Goal: Task Accomplishment & Management: Use online tool/utility

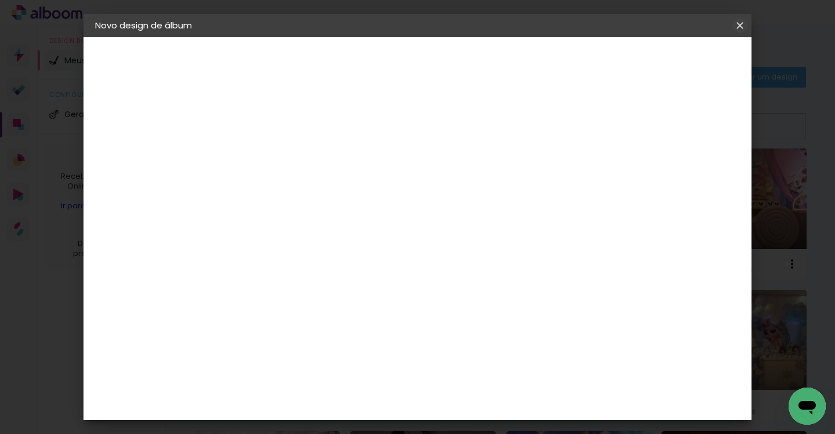
click at [739, 23] on iron-icon at bounding box center [740, 26] width 14 height 12
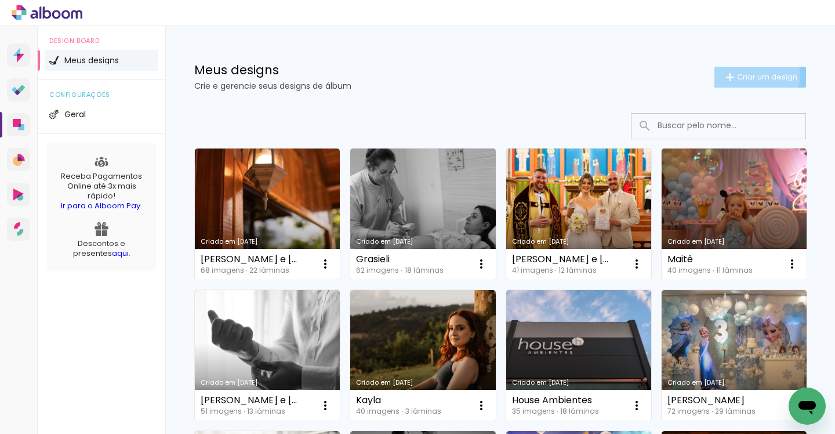
click at [754, 75] on span "Criar um design" at bounding box center [767, 77] width 60 height 8
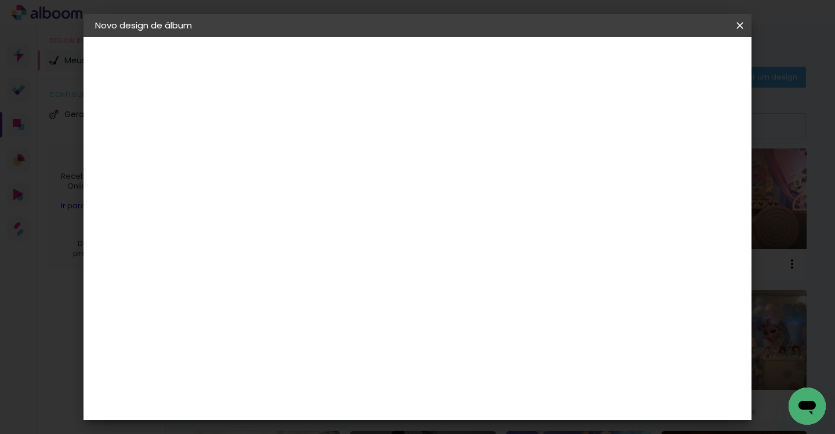
click at [285, 161] on input at bounding box center [285, 156] width 0 height 18
type input "Grasiela"
type paper-input "Grasiela"
click at [404, 67] on paper-button "Avançar" at bounding box center [375, 62] width 57 height 20
click at [0, 0] on slot "Avançar" at bounding box center [0, 0] width 0 height 0
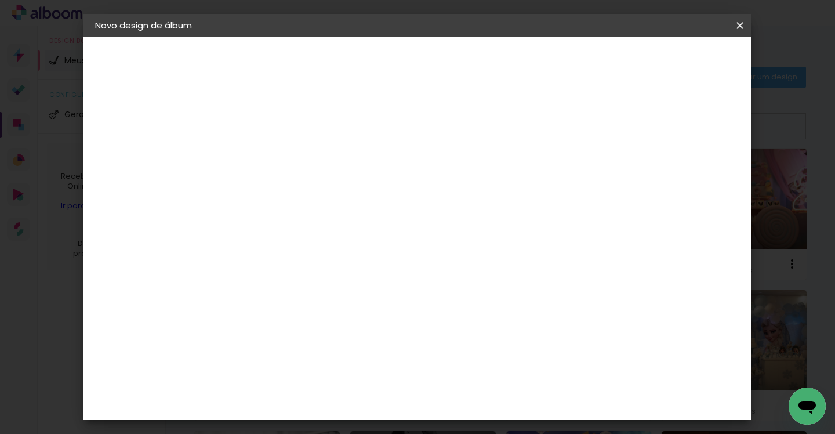
click at [344, 211] on div at bounding box center [314, 211] width 59 height 1
click at [377, 256] on div "Opções disponíveis Padrão Tamanho Escolha o tamanho" at bounding box center [314, 220] width 125 height 217
click at [348, 248] on div "Escolha o tamanho" at bounding box center [314, 265] width 67 height 54
click at [330, 193] on input "text" at bounding box center [307, 202] width 45 height 18
click at [377, 212] on div "Opções disponíveis Padrão Tamanho Escolha o tamanho" at bounding box center [314, 220] width 125 height 217
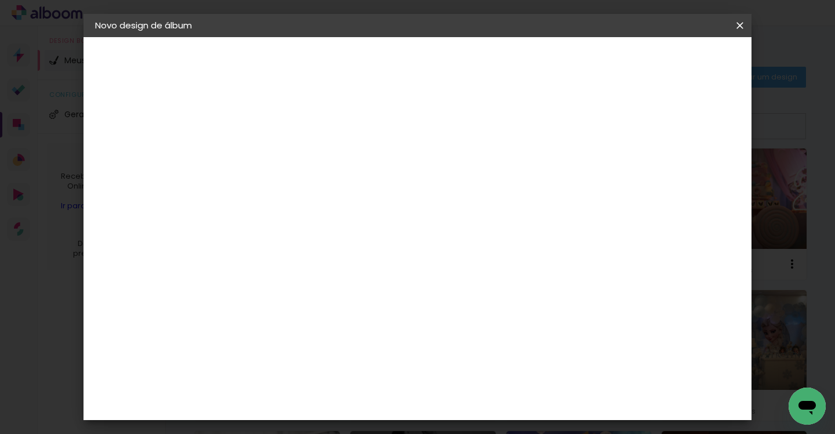
click at [348, 204] on paper-input-container "Linha" at bounding box center [314, 203] width 67 height 30
click at [478, 204] on iron-dropdown at bounding box center [493, 195] width 232 height 29
click at [480, 194] on paper-item "Padrão" at bounding box center [493, 192] width 232 height 23
type input "Padrão"
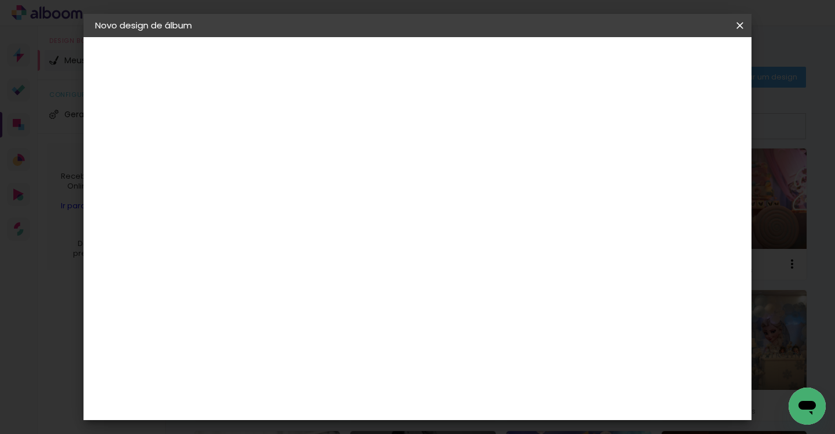
click at [406, 354] on span "25 × 25 cm" at bounding box center [384, 369] width 43 height 31
click at [0, 0] on slot "Avançar" at bounding box center [0, 0] width 0 height 0
click at [622, 57] on span "Iniciar design" at bounding box center [595, 61] width 53 height 8
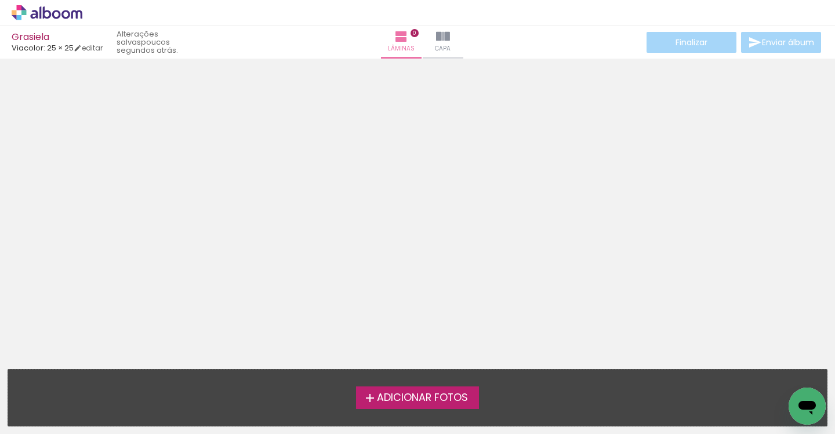
click at [422, 398] on span "Adicionar Fotos" at bounding box center [422, 398] width 91 height 10
click at [0, 0] on input "file" at bounding box center [0, 0] width 0 height 0
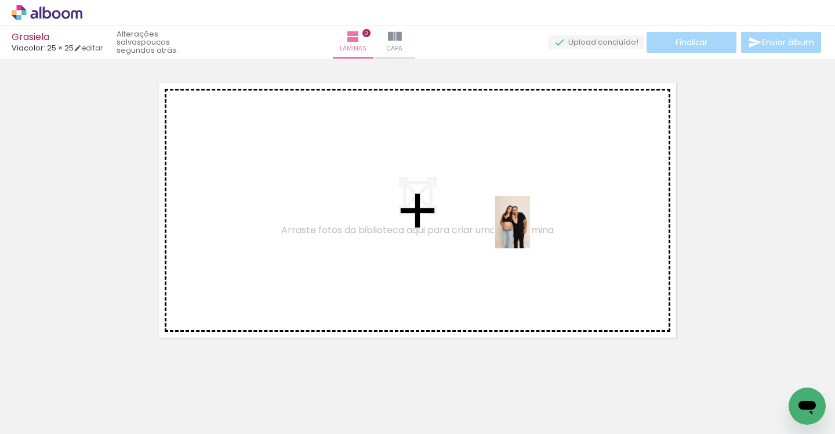
drag, startPoint x: 188, startPoint y: 399, endPoint x: 532, endPoint y: 234, distance: 382.0
click at [532, 231] on quentale-workspace at bounding box center [417, 217] width 835 height 434
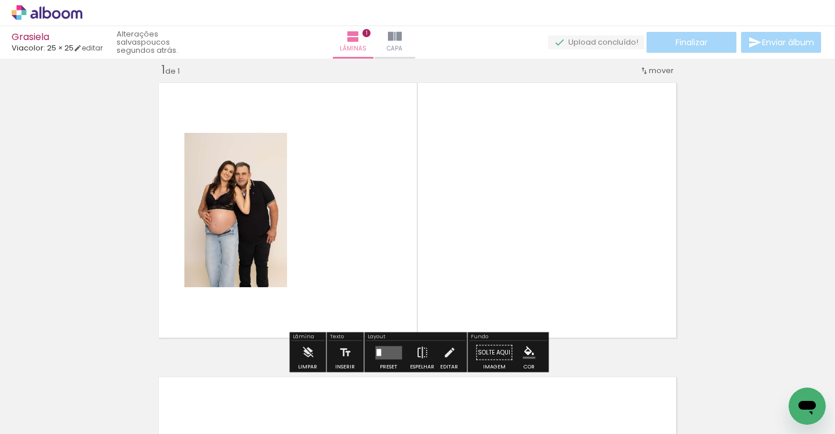
scroll to position [14, 0]
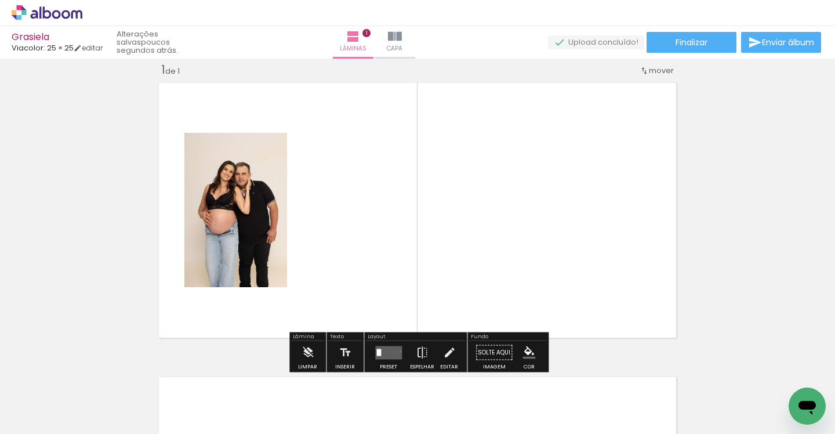
click at [398, 351] on quentale-layouter at bounding box center [388, 352] width 27 height 13
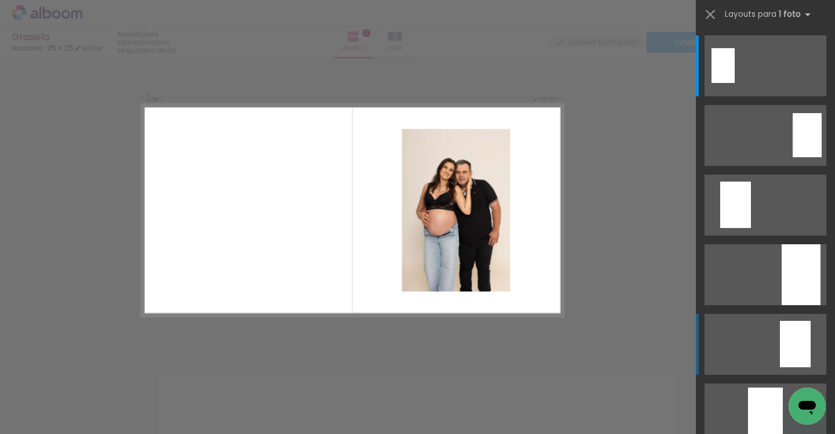
click at [765, 335] on quentale-layouter at bounding box center [765, 344] width 122 height 61
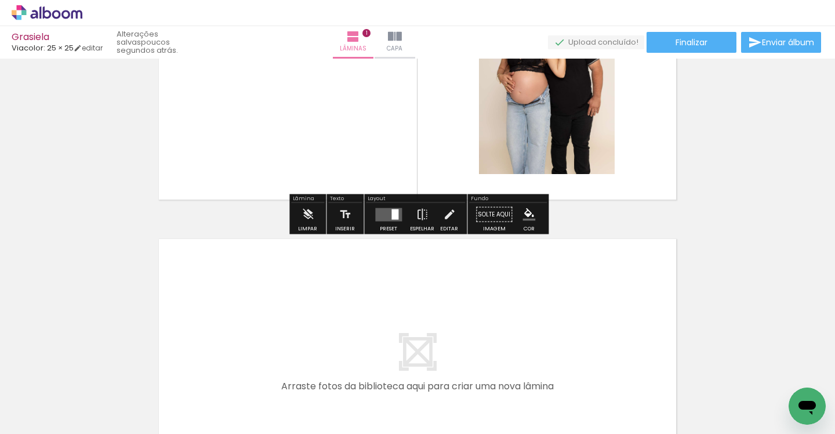
scroll to position [153, 0]
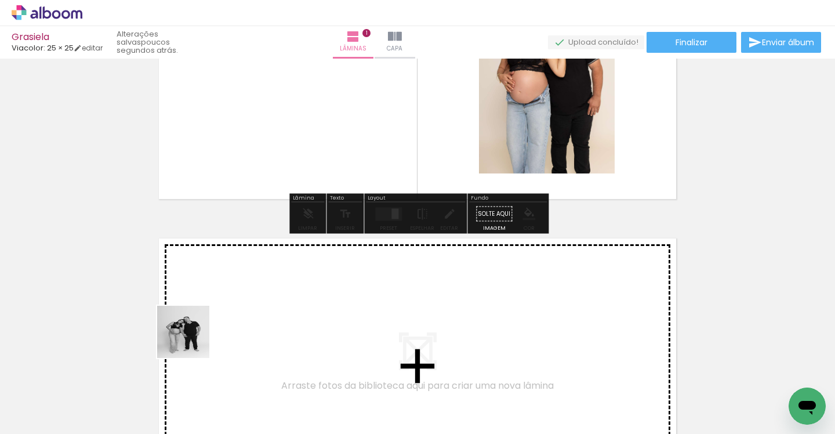
drag, startPoint x: 133, startPoint y: 396, endPoint x: 211, endPoint y: 326, distance: 105.1
click at [211, 326] on quentale-workspace at bounding box center [417, 217] width 835 height 434
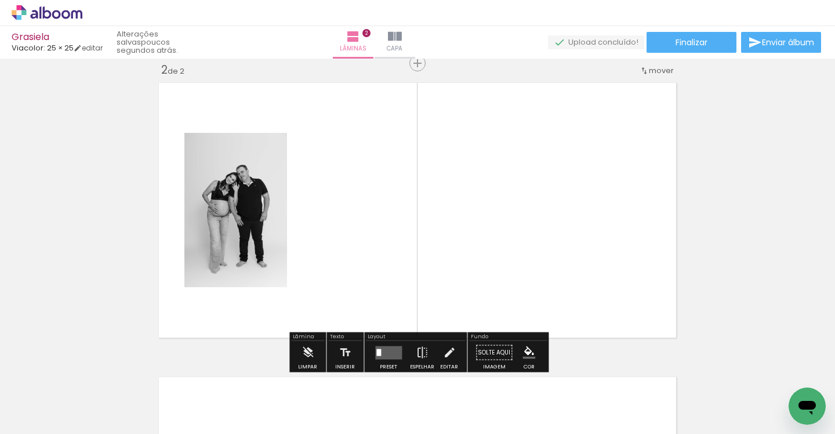
scroll to position [308, 0]
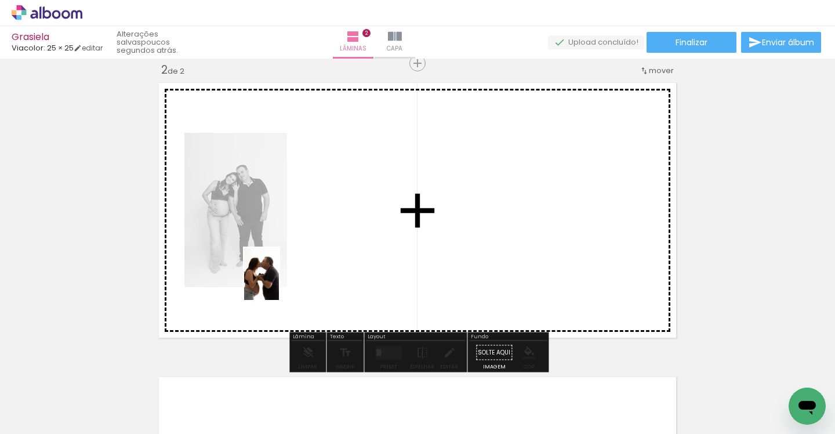
drag, startPoint x: 254, startPoint y: 391, endPoint x: 279, endPoint y: 282, distance: 111.8
click at [279, 282] on quentale-workspace at bounding box center [417, 217] width 835 height 434
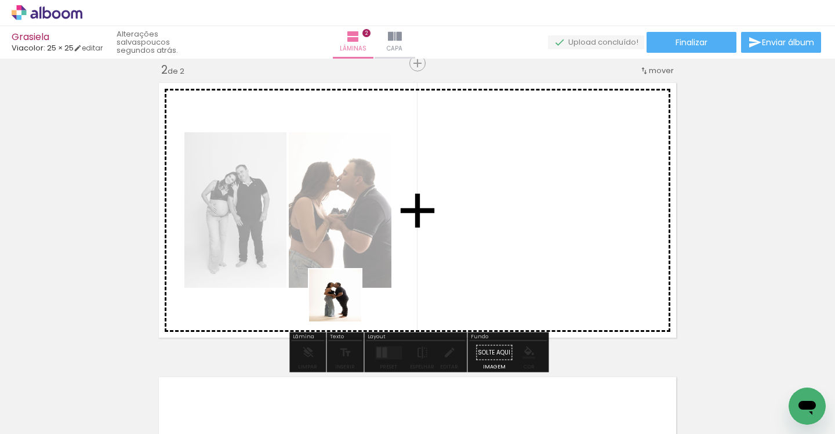
drag, startPoint x: 320, startPoint y: 404, endPoint x: 353, endPoint y: 271, distance: 136.3
click at [353, 271] on quentale-workspace at bounding box center [417, 217] width 835 height 434
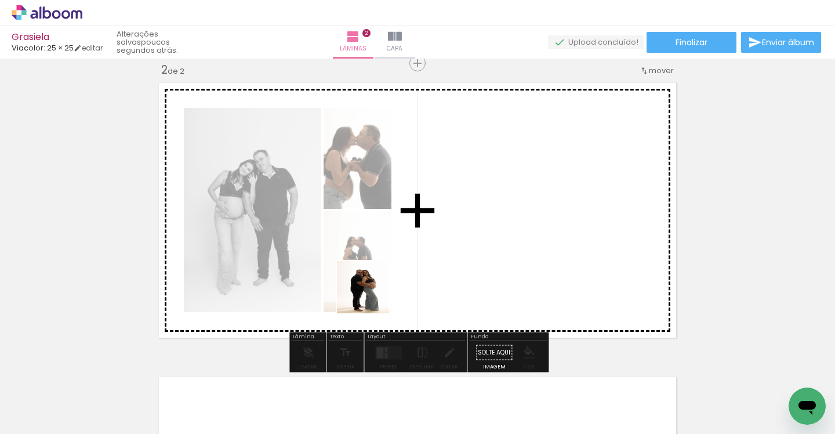
drag, startPoint x: 372, startPoint y: 402, endPoint x: 372, endPoint y: 277, distance: 124.7
click at [372, 277] on quentale-workspace at bounding box center [417, 217] width 835 height 434
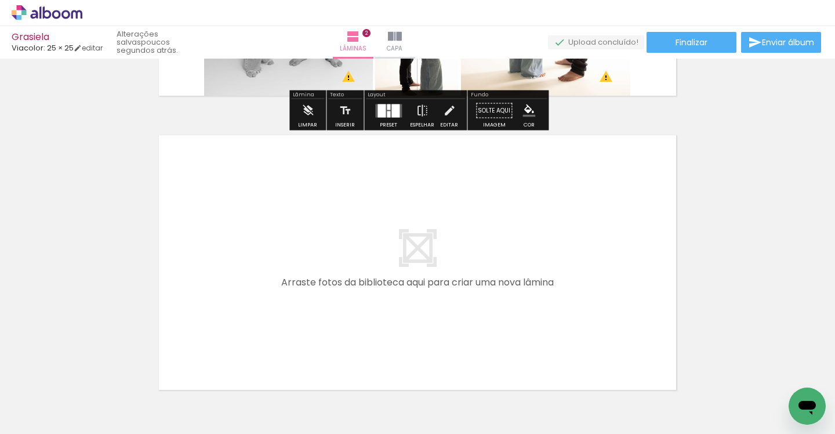
scroll to position [550, 0]
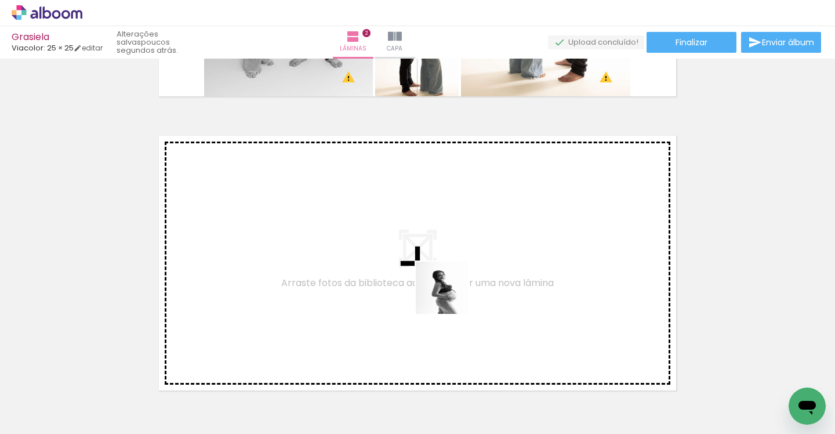
drag, startPoint x: 455, startPoint y: 397, endPoint x: 450, endPoint y: 292, distance: 104.5
click at [450, 292] on quentale-workspace at bounding box center [417, 217] width 835 height 434
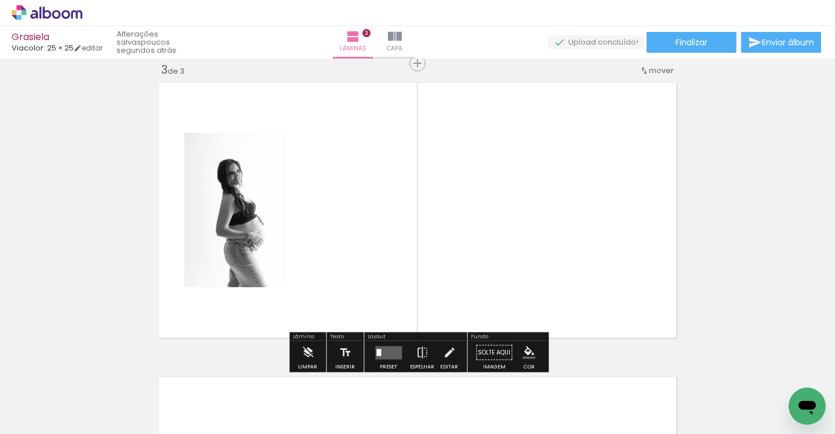
scroll to position [602, 0]
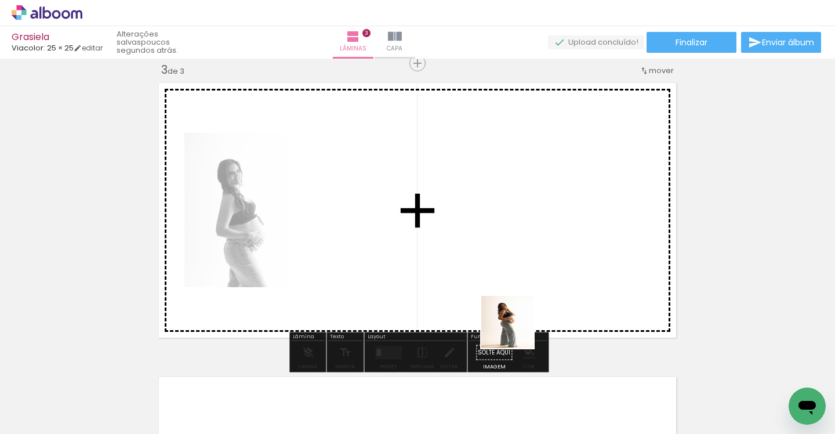
drag, startPoint x: 516, startPoint y: 390, endPoint x: 516, endPoint y: 267, distance: 122.9
click at [516, 267] on quentale-workspace at bounding box center [417, 217] width 835 height 434
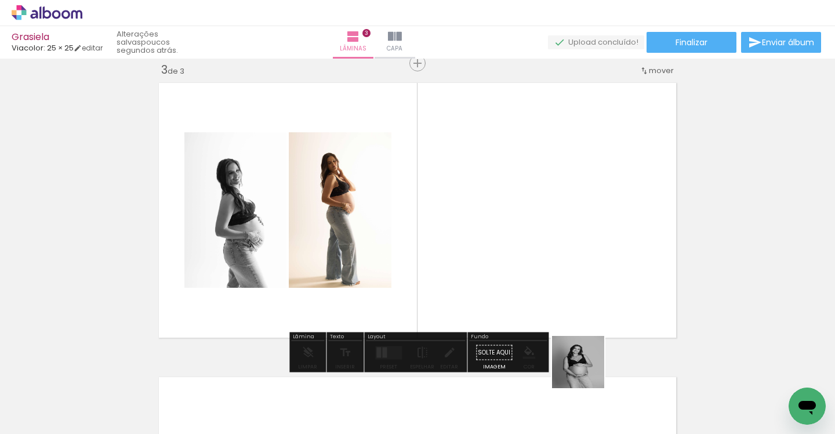
drag, startPoint x: 587, startPoint y: 391, endPoint x: 586, endPoint y: 285, distance: 106.1
click at [586, 285] on quentale-workspace at bounding box center [417, 217] width 835 height 434
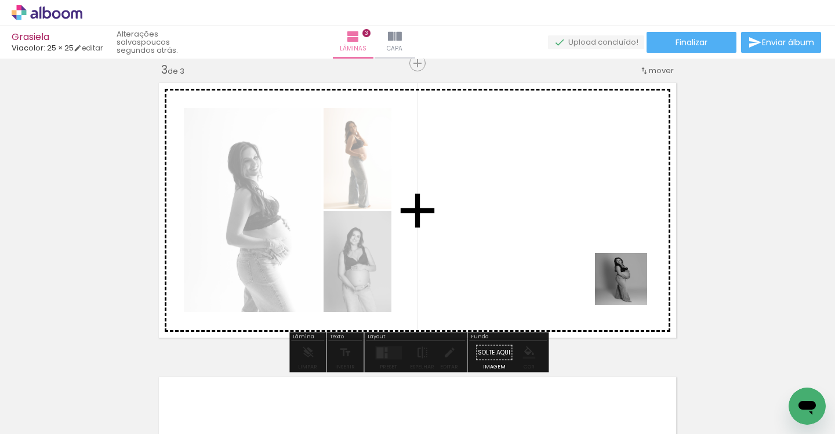
drag, startPoint x: 644, startPoint y: 393, endPoint x: 627, endPoint y: 275, distance: 118.8
click at [627, 275] on quentale-workspace at bounding box center [417, 217] width 835 height 434
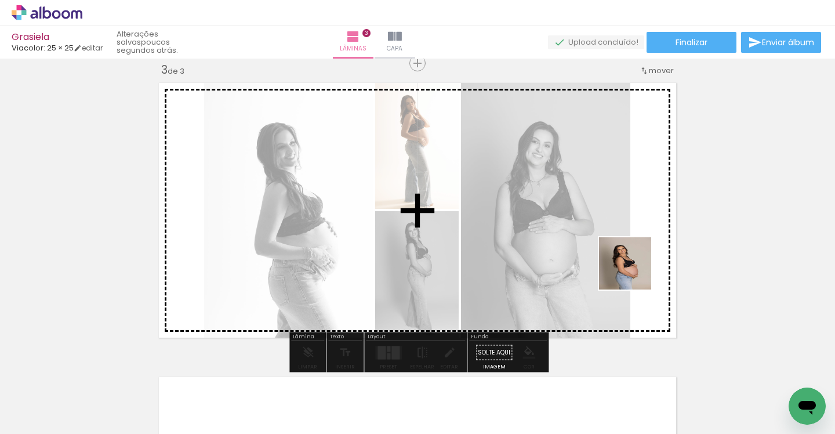
drag, startPoint x: 703, startPoint y: 397, endPoint x: 630, endPoint y: 264, distance: 151.0
click at [630, 264] on quentale-workspace at bounding box center [417, 217] width 835 height 434
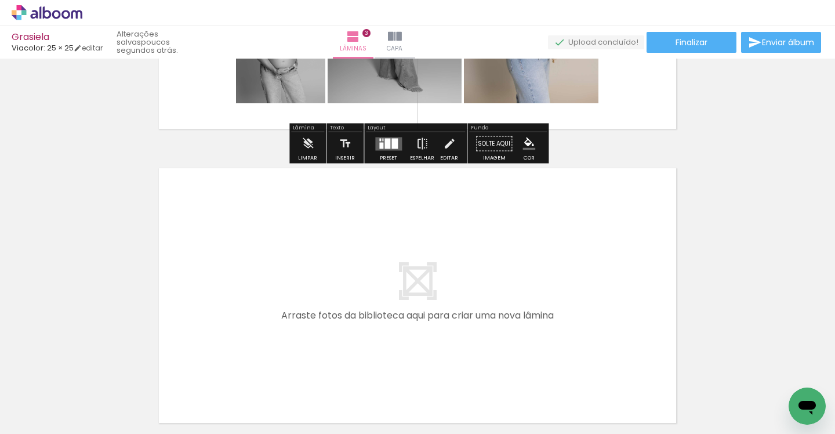
scroll to position [0, 172]
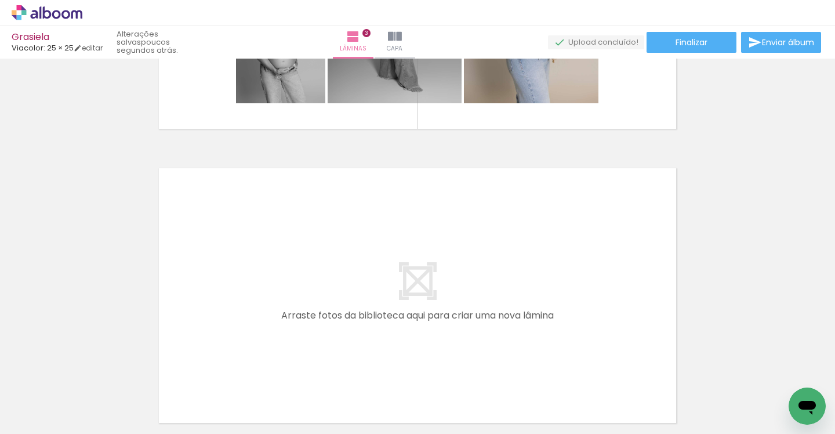
click at [63, 401] on iron-icon at bounding box center [59, 398] width 9 height 9
click at [57, 394] on paper-item "Não utilizadas" at bounding box center [38, 395] width 60 height 10
type input "Não utilizadas"
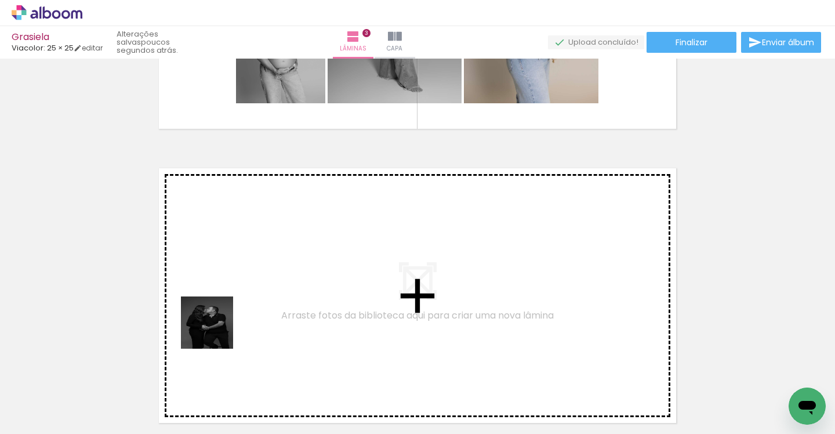
drag, startPoint x: 134, startPoint y: 399, endPoint x: 234, endPoint y: 319, distance: 128.3
click at [234, 319] on quentale-workspace at bounding box center [417, 217] width 835 height 434
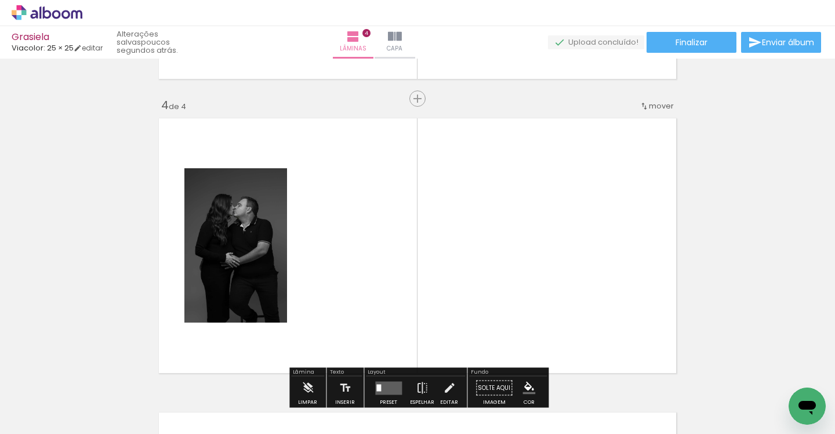
scroll to position [896, 0]
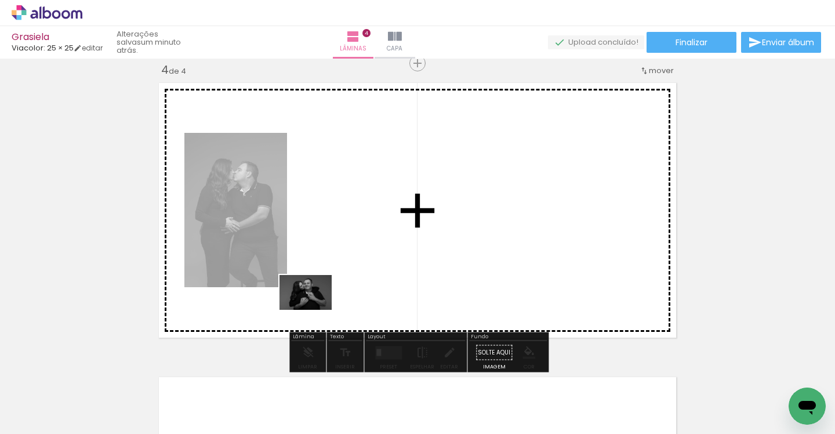
drag, startPoint x: 119, startPoint y: 394, endPoint x: 314, endPoint y: 310, distance: 212.7
click at [314, 310] on quentale-workspace at bounding box center [417, 217] width 835 height 434
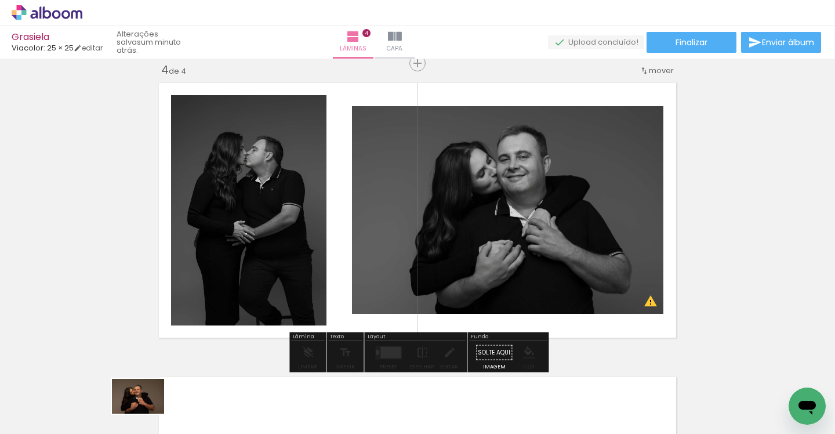
drag, startPoint x: 133, startPoint y: 388, endPoint x: 147, endPoint y: 413, distance: 28.8
click at [145, 413] on div at bounding box center [116, 395] width 57 height 38
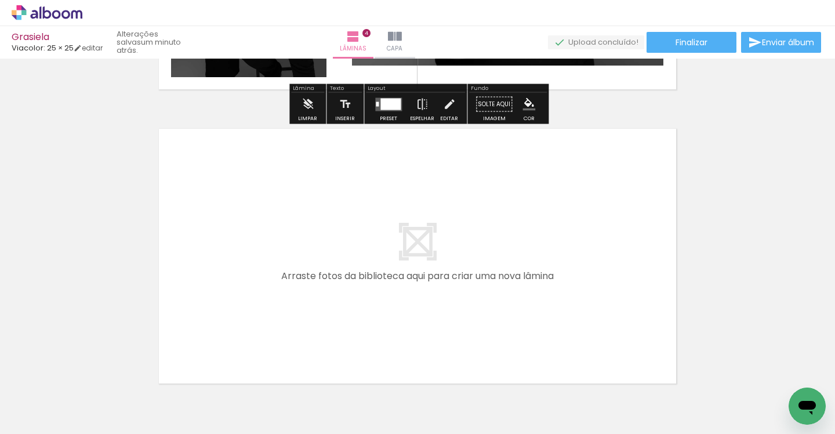
scroll to position [1149, 0]
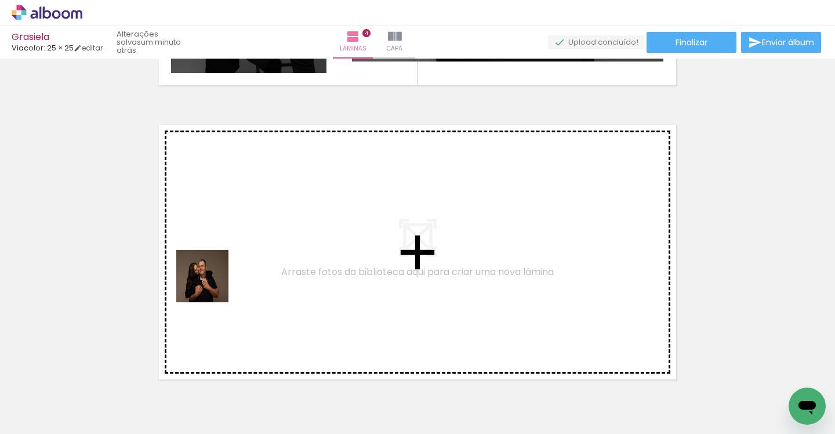
drag, startPoint x: 143, startPoint y: 406, endPoint x: 215, endPoint y: 280, distance: 144.6
click at [215, 280] on quentale-workspace at bounding box center [417, 217] width 835 height 434
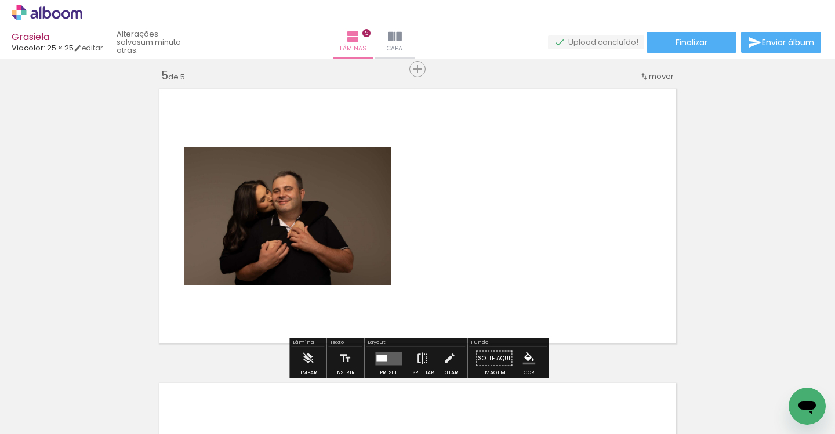
scroll to position [1190, 0]
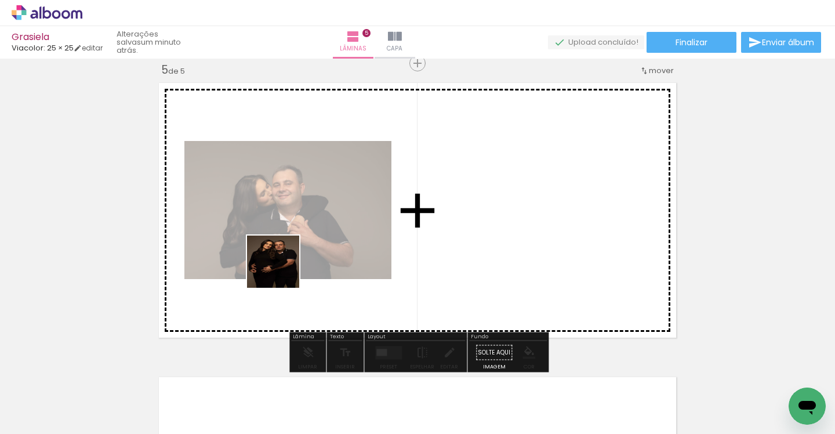
drag, startPoint x: 130, startPoint y: 397, endPoint x: 293, endPoint y: 264, distance: 210.5
click at [293, 263] on quentale-workspace at bounding box center [417, 217] width 835 height 434
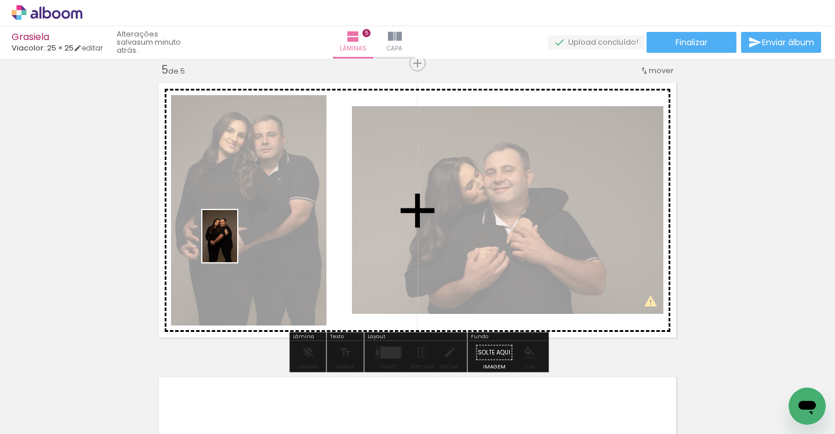
drag, startPoint x: 139, startPoint y: 389, endPoint x: 237, endPoint y: 245, distance: 174.8
click at [237, 245] on quentale-workspace at bounding box center [417, 217] width 835 height 434
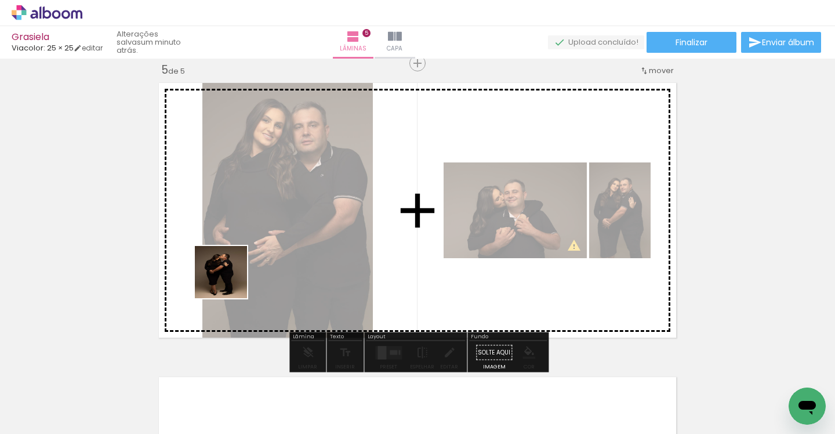
drag, startPoint x: 125, startPoint y: 392, endPoint x: 270, endPoint y: 249, distance: 204.2
click at [270, 249] on quentale-workspace at bounding box center [417, 217] width 835 height 434
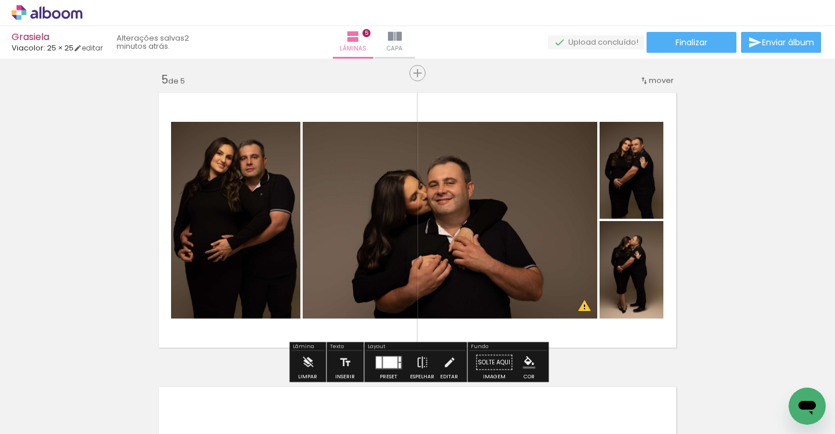
scroll to position [1191, 0]
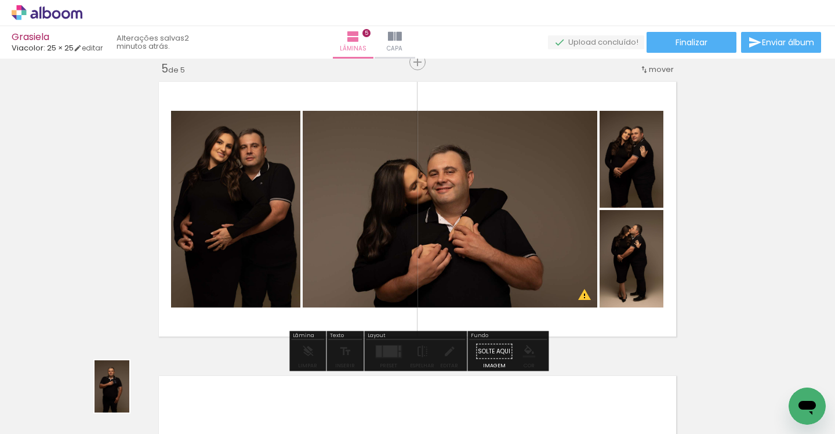
drag, startPoint x: 126, startPoint y: 416, endPoint x: 130, endPoint y: 394, distance: 22.3
click at [130, 394] on div at bounding box center [116, 394] width 38 height 57
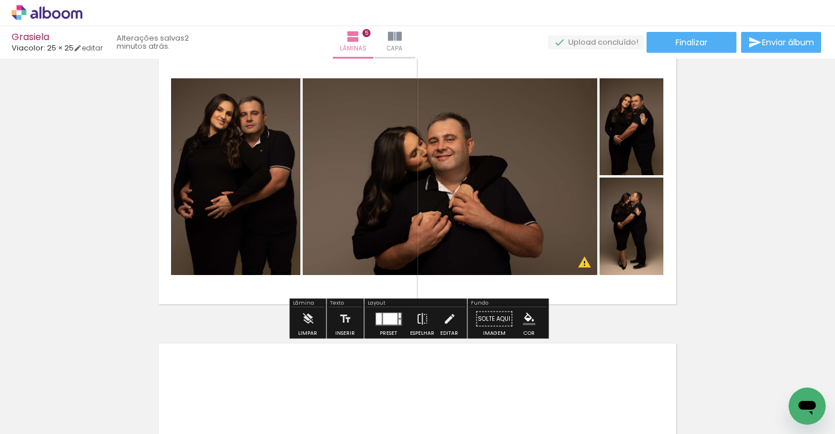
scroll to position [1230, 0]
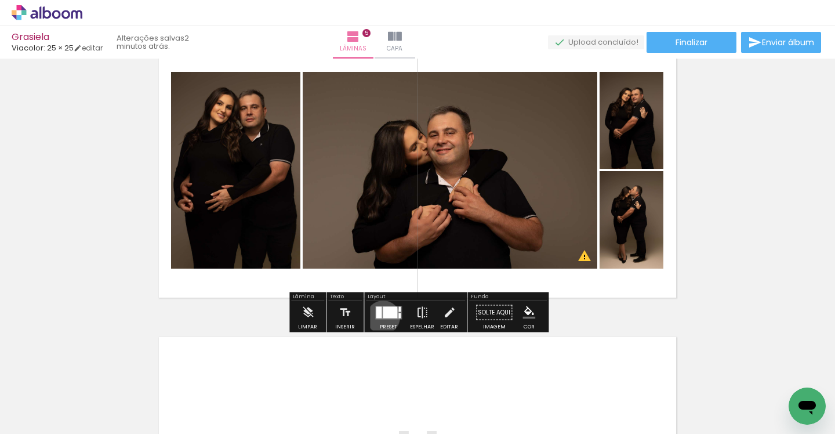
click at [383, 317] on div at bounding box center [390, 312] width 14 height 12
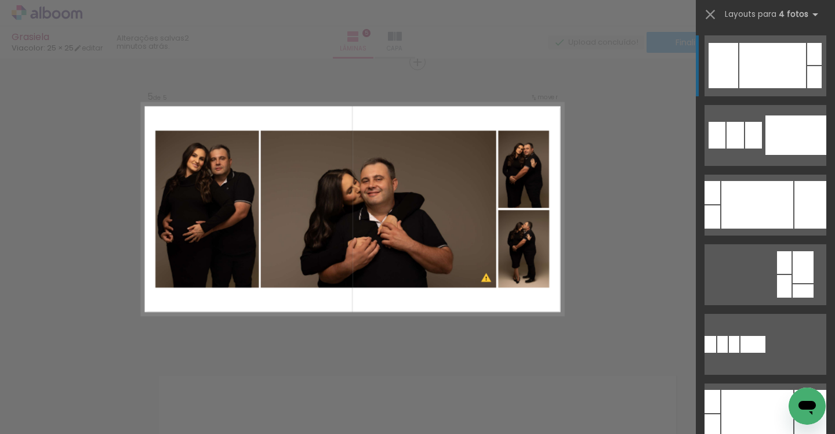
scroll to position [1190, 0]
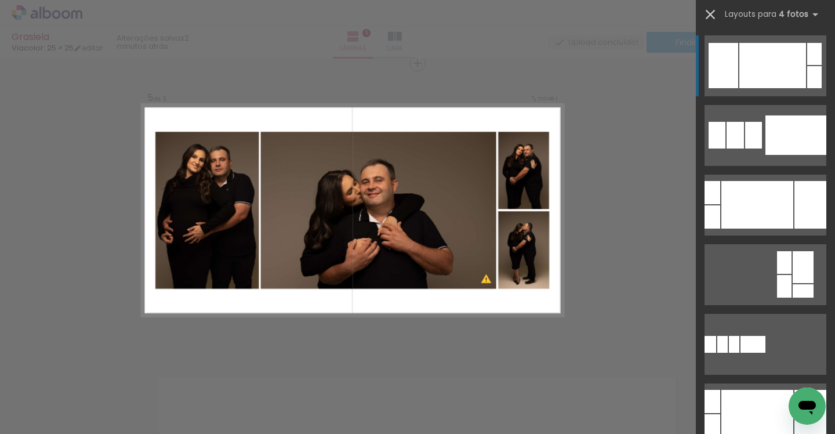
click at [713, 16] on iron-icon at bounding box center [710, 14] width 16 height 16
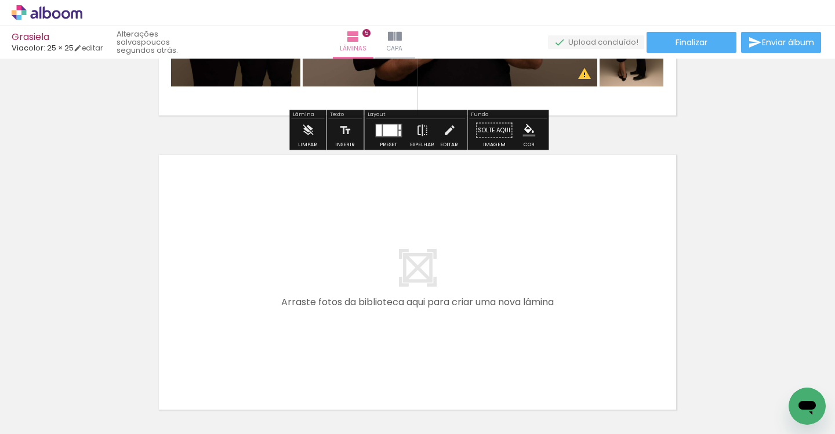
scroll to position [1412, 0]
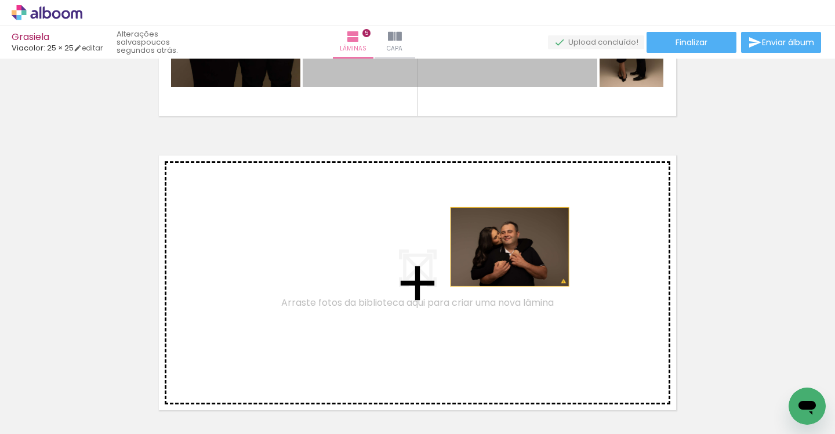
drag, startPoint x: 497, startPoint y: 78, endPoint x: 510, endPoint y: 246, distance: 169.2
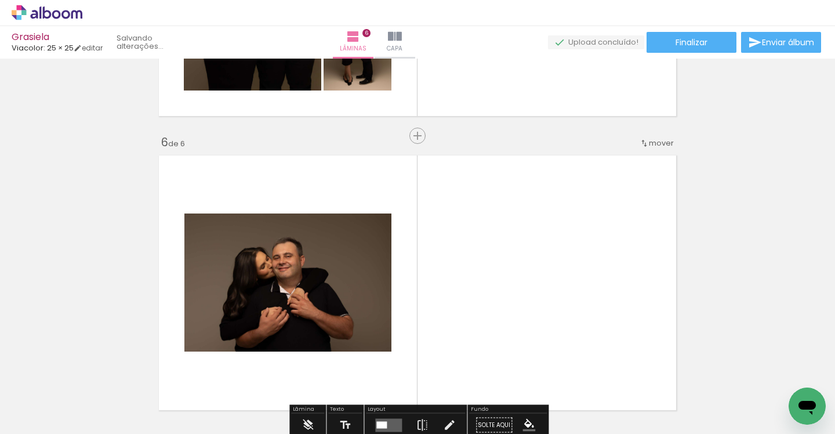
scroll to position [1484, 0]
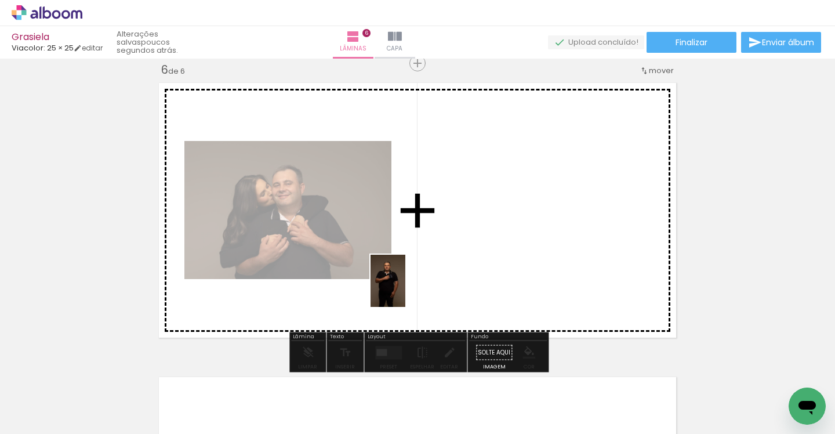
drag, startPoint x: 114, startPoint y: 387, endPoint x: 410, endPoint y: 277, distance: 315.3
click at [410, 277] on quentale-workspace at bounding box center [417, 217] width 835 height 434
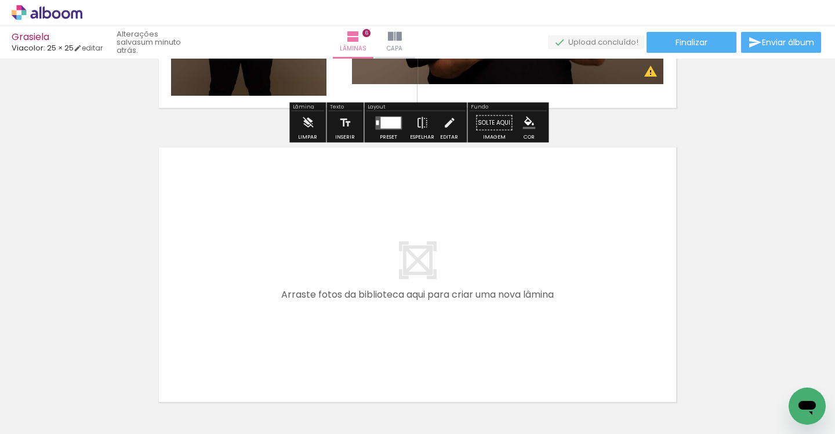
scroll to position [1800, 0]
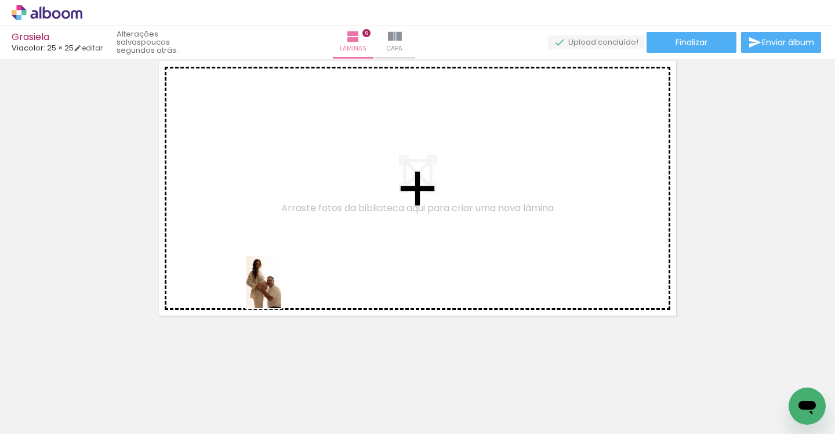
drag, startPoint x: 117, startPoint y: 400, endPoint x: 284, endPoint y: 287, distance: 201.7
click at [284, 287] on quentale-workspace at bounding box center [417, 217] width 835 height 434
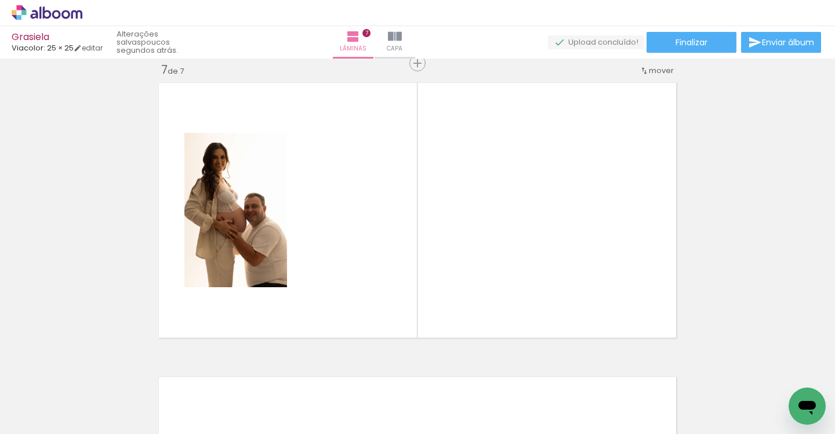
scroll to position [0, 0]
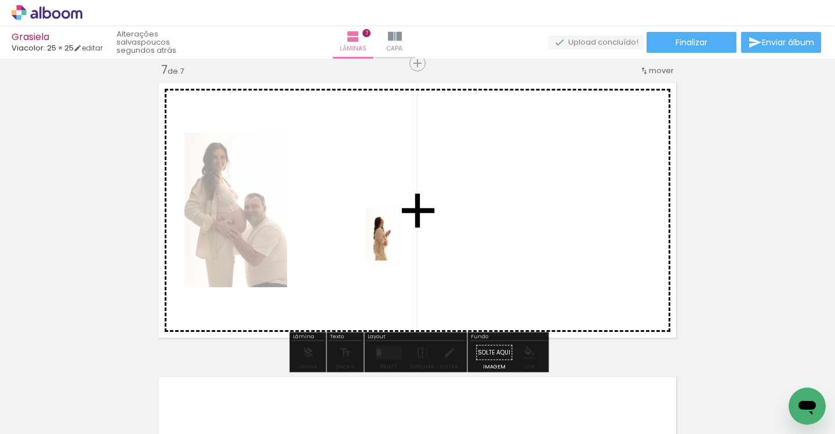
drag, startPoint x: 113, startPoint y: 387, endPoint x: 409, endPoint y: 231, distance: 334.3
click at [408, 232] on quentale-workspace at bounding box center [417, 217] width 835 height 434
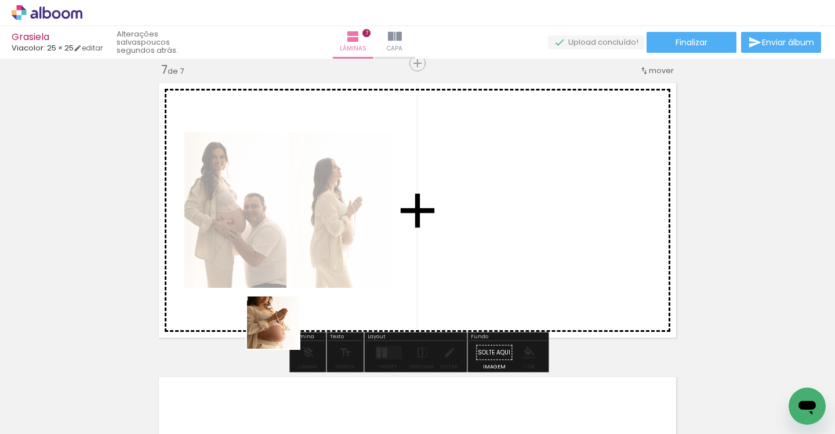
drag, startPoint x: 184, startPoint y: 389, endPoint x: 482, endPoint y: 224, distance: 340.8
click at [483, 224] on quentale-workspace at bounding box center [417, 217] width 835 height 434
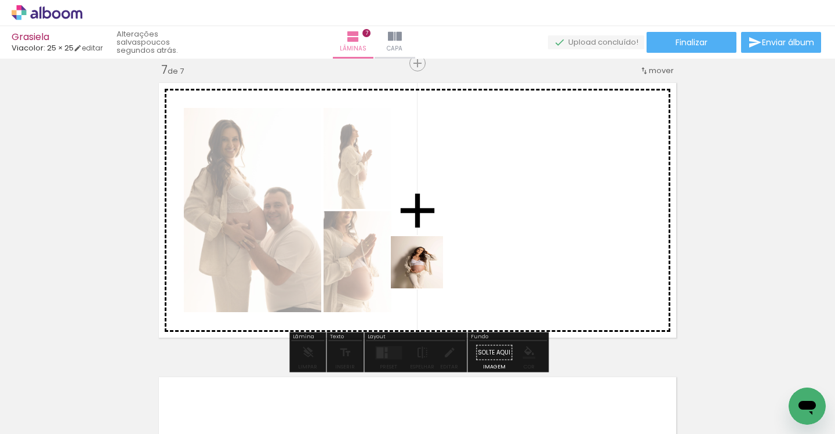
drag, startPoint x: 196, startPoint y: 404, endPoint x: 477, endPoint y: 235, distance: 327.4
click at [477, 235] on quentale-workspace at bounding box center [417, 217] width 835 height 434
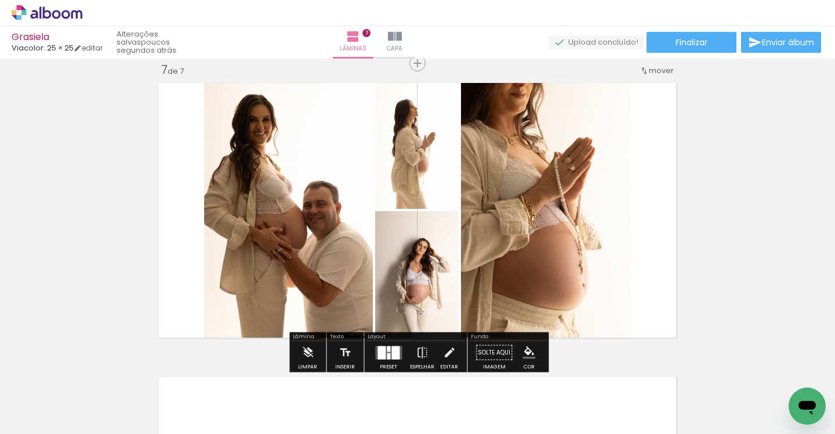
drag, startPoint x: 197, startPoint y: 391, endPoint x: 491, endPoint y: 180, distance: 362.2
click at [491, 180] on quentale-workspace at bounding box center [417, 217] width 835 height 434
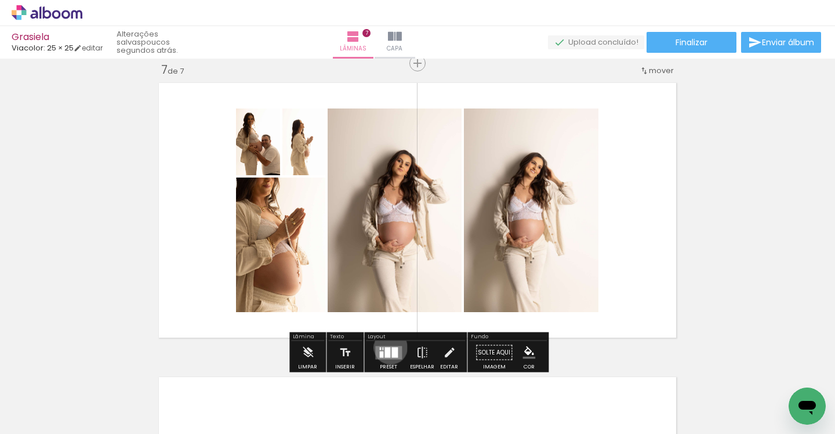
click at [388, 347] on quentale-layouter at bounding box center [388, 352] width 27 height 13
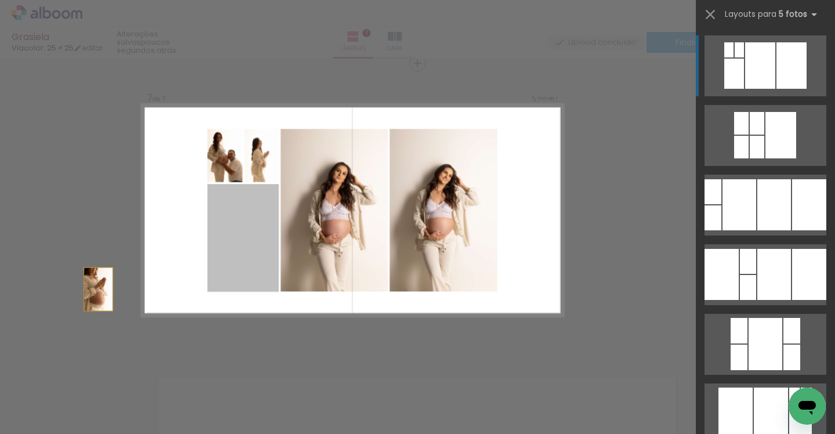
drag, startPoint x: 255, startPoint y: 245, endPoint x: 63, endPoint y: 302, distance: 200.1
drag, startPoint x: 246, startPoint y: 268, endPoint x: 21, endPoint y: 273, distance: 225.0
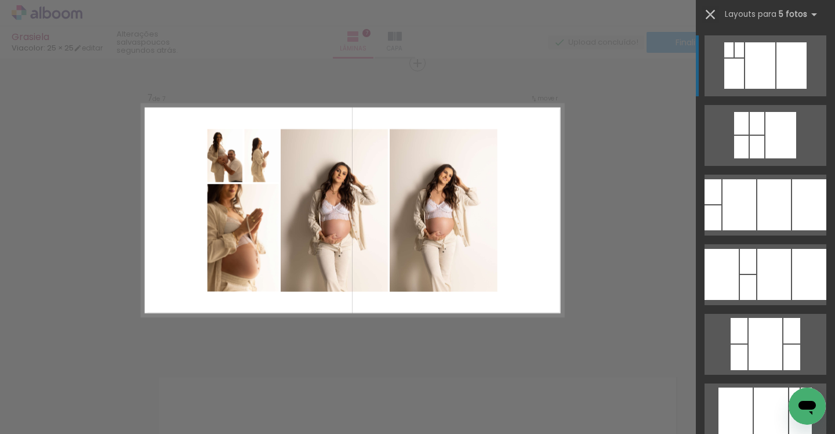
click at [709, 19] on iron-icon at bounding box center [710, 14] width 16 height 16
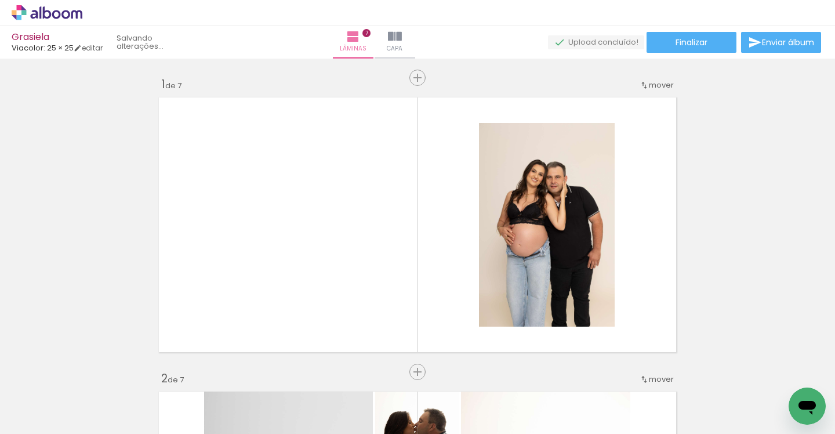
scroll to position [1778, 0]
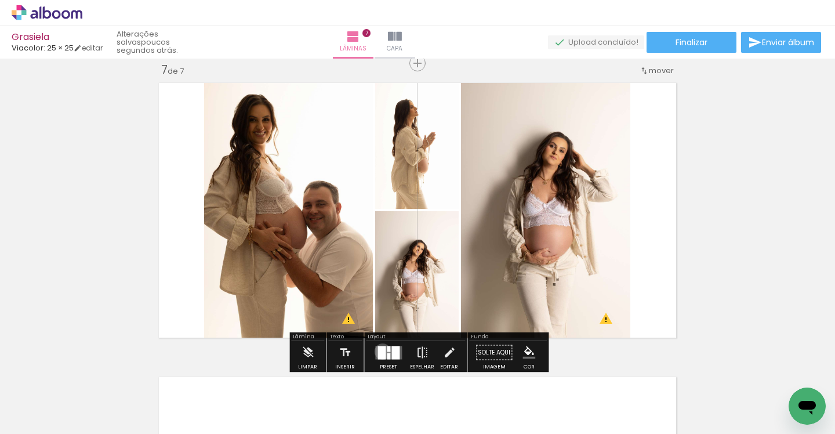
click at [380, 351] on div at bounding box center [381, 352] width 8 height 13
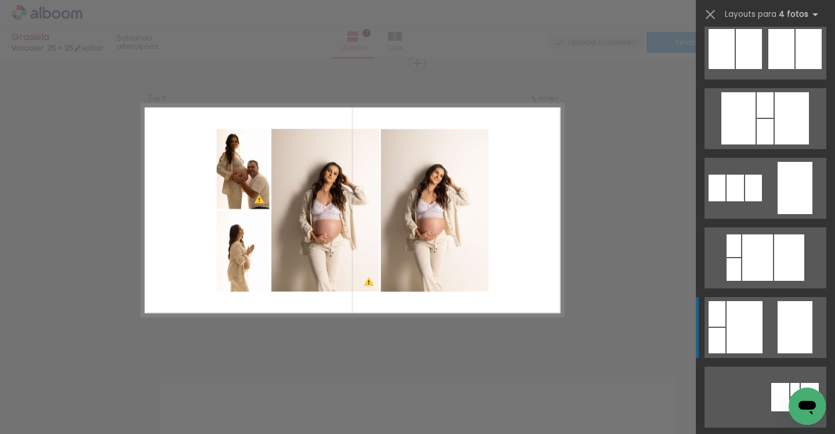
scroll to position [785, 0]
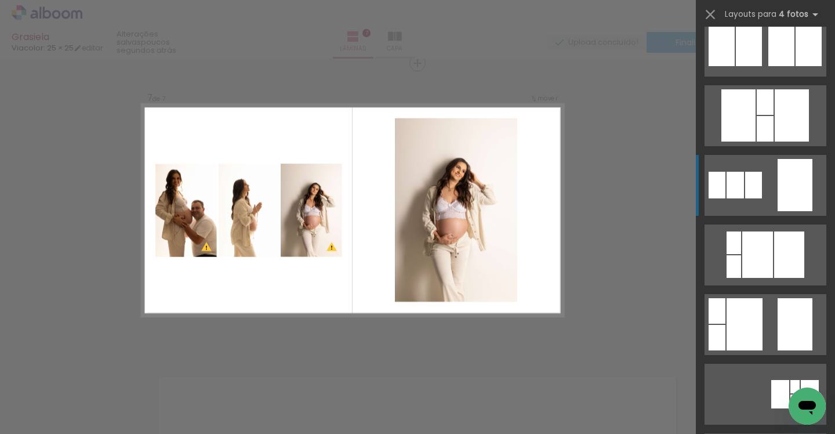
click at [787, 183] on div at bounding box center [795, 185] width 35 height 52
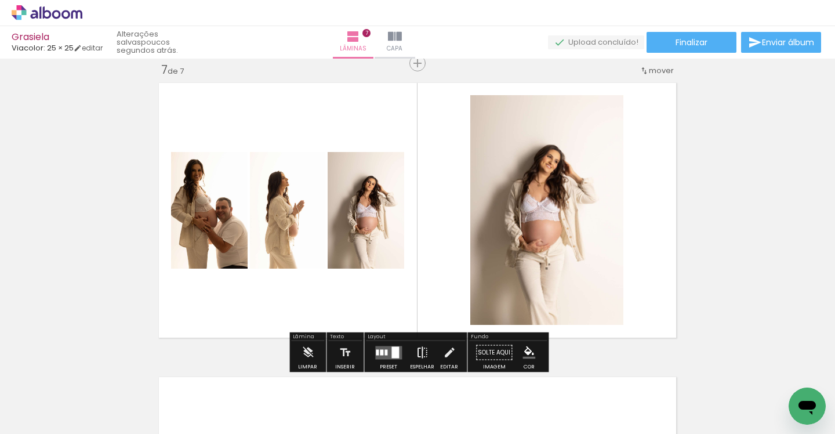
click at [420, 349] on iron-icon at bounding box center [422, 352] width 13 height 23
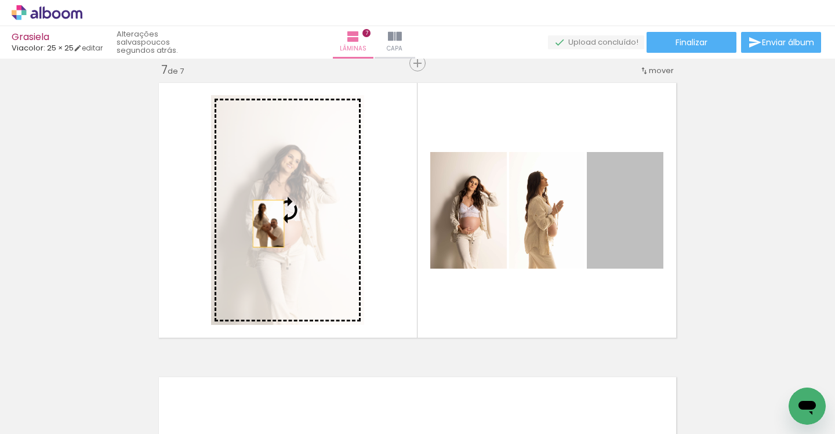
drag, startPoint x: 607, startPoint y: 227, endPoint x: 266, endPoint y: 223, distance: 340.9
click at [0, 0] on slot at bounding box center [0, 0] width 0 height 0
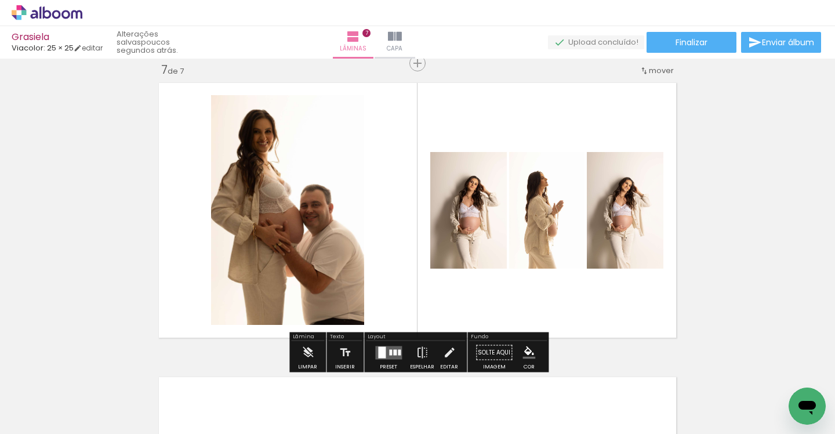
click at [383, 353] on div at bounding box center [382, 352] width 8 height 12
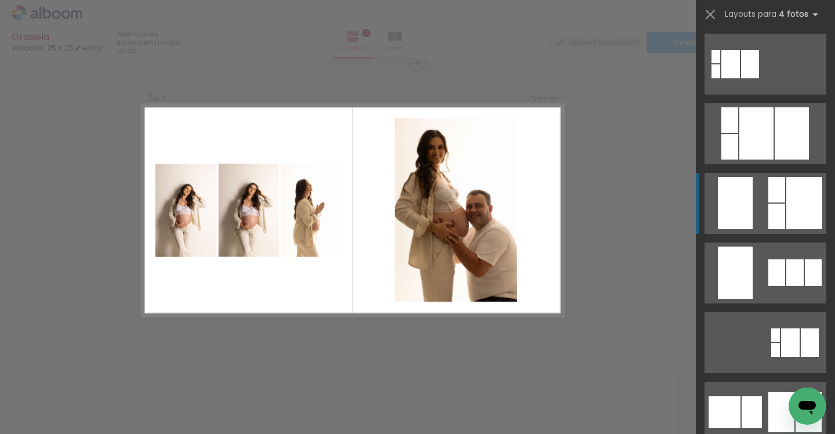
scroll to position [2786, 0]
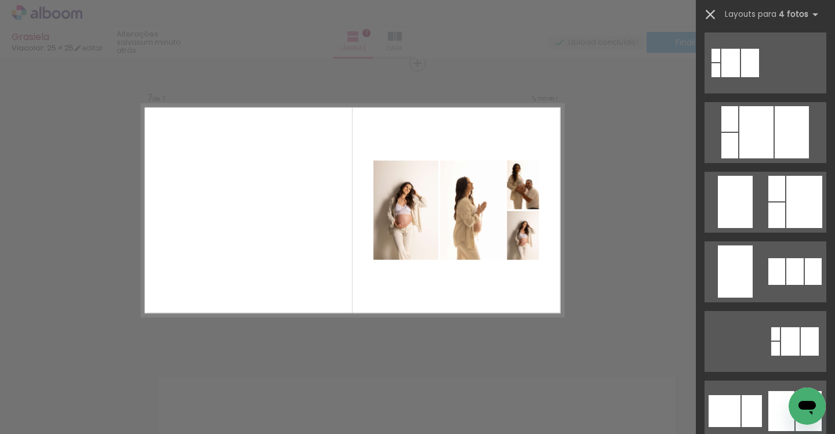
click at [714, 11] on iron-icon at bounding box center [710, 14] width 16 height 16
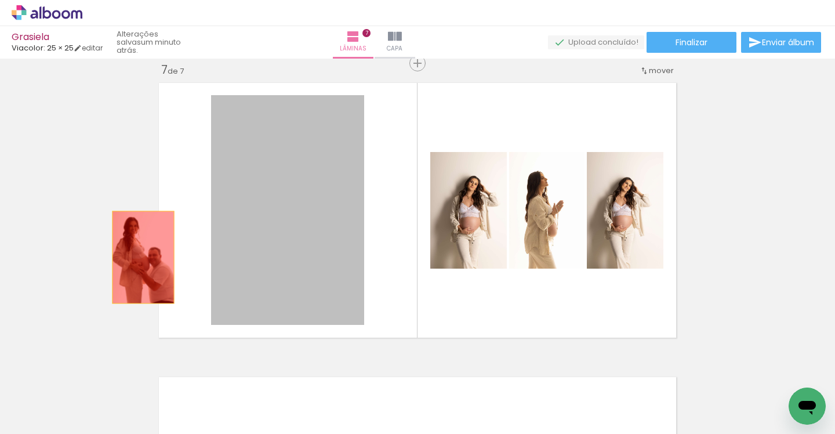
drag, startPoint x: 311, startPoint y: 265, endPoint x: 133, endPoint y: 260, distance: 178.1
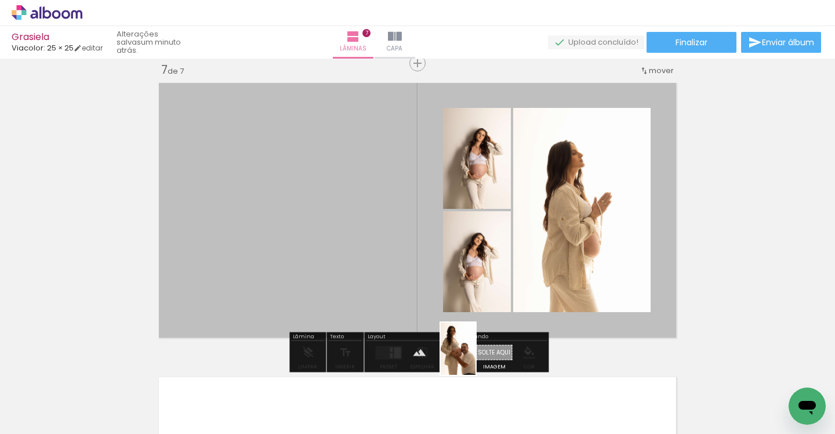
drag, startPoint x: 112, startPoint y: 382, endPoint x: 475, endPoint y: 357, distance: 364.4
click at [475, 357] on quentale-workspace at bounding box center [417, 217] width 835 height 434
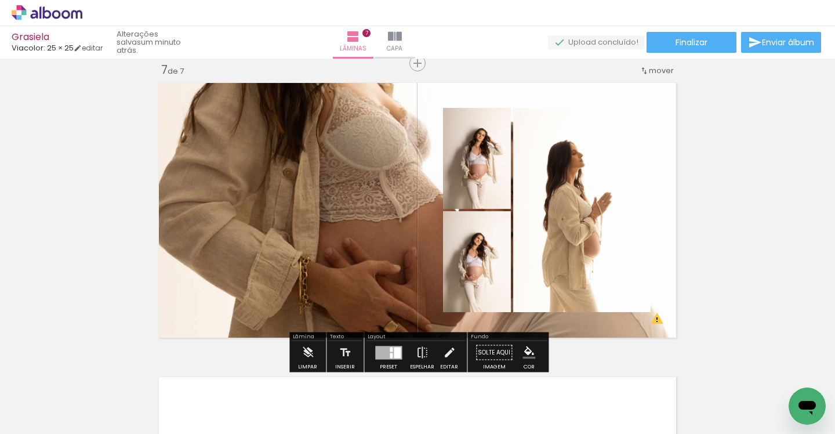
drag, startPoint x: 369, startPoint y: 234, endPoint x: 324, endPoint y: 263, distance: 53.2
click at [324, 263] on quentale-layouter at bounding box center [418, 210] width 528 height 265
drag, startPoint x: 350, startPoint y: 206, endPoint x: 349, endPoint y: 260, distance: 54.5
click at [349, 260] on quentale-layouter at bounding box center [418, 210] width 528 height 265
click at [398, 265] on quentale-layouter at bounding box center [418, 210] width 528 height 265
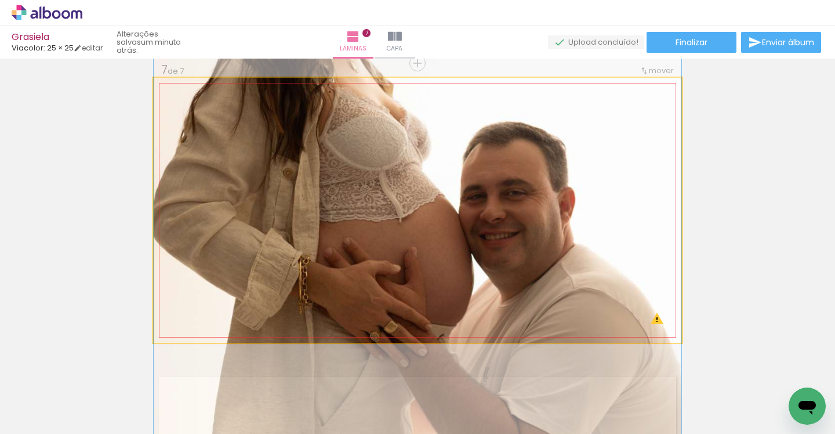
click at [398, 265] on quentale-photo at bounding box center [418, 210] width 528 height 265
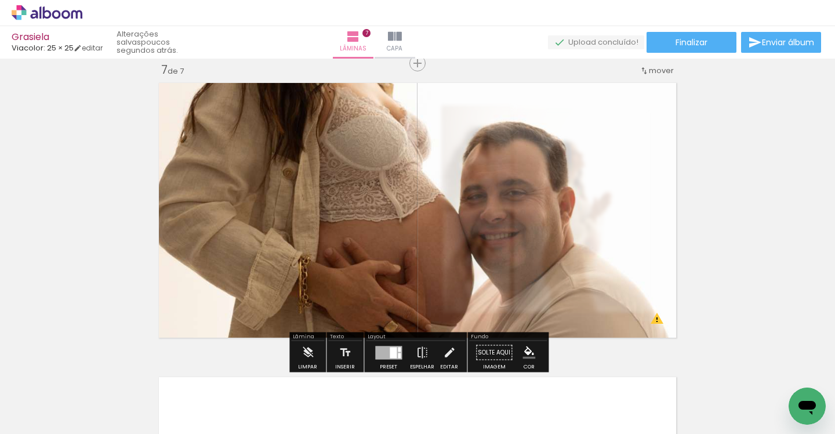
click at [560, 228] on quentale-photo at bounding box center [418, 210] width 528 height 265
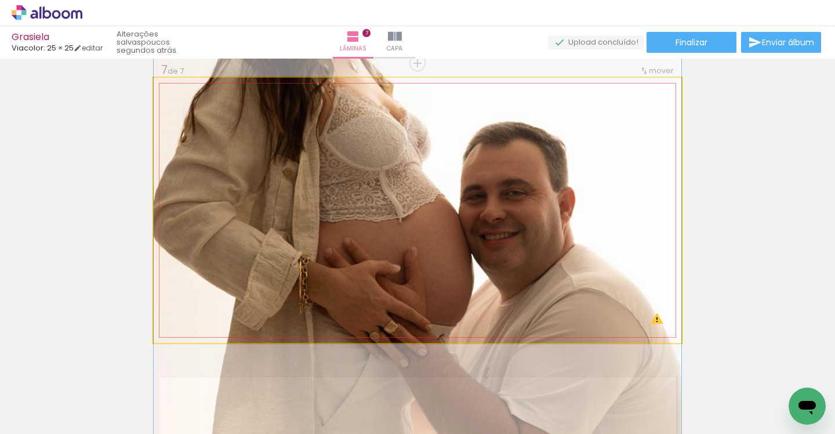
click at [560, 228] on quentale-photo at bounding box center [418, 210] width 528 height 265
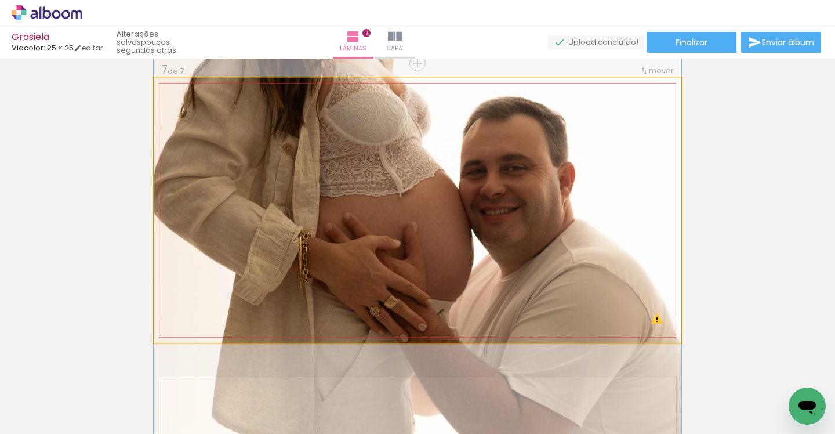
drag, startPoint x: 489, startPoint y: 277, endPoint x: 462, endPoint y: 342, distance: 71.2
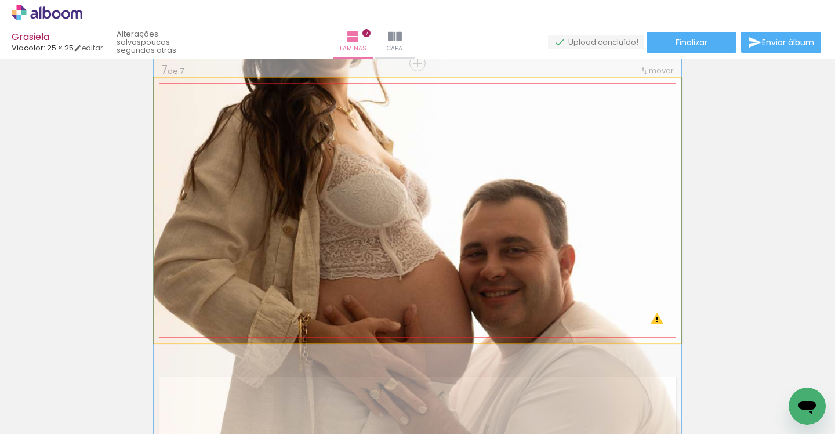
drag, startPoint x: 479, startPoint y: 278, endPoint x: 489, endPoint y: 237, distance: 42.3
click at [489, 237] on div at bounding box center [418, 267] width 528 height 791
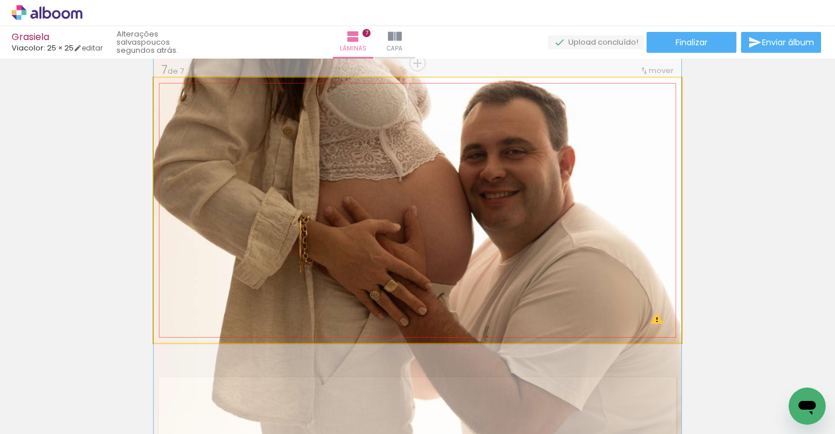
drag, startPoint x: 398, startPoint y: 247, endPoint x: 397, endPoint y: 180, distance: 66.7
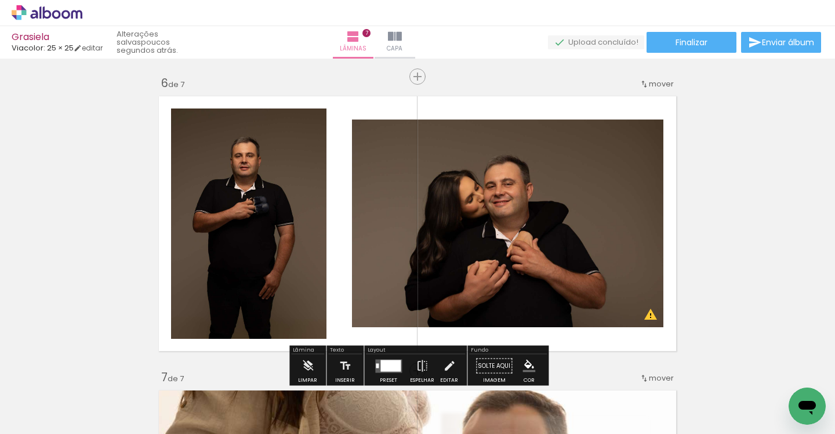
scroll to position [1473, 0]
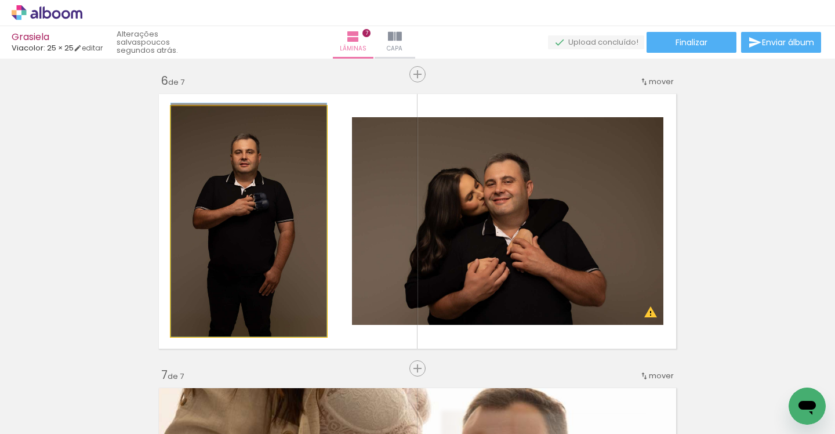
drag, startPoint x: 296, startPoint y: 270, endPoint x: 195, endPoint y: 257, distance: 101.8
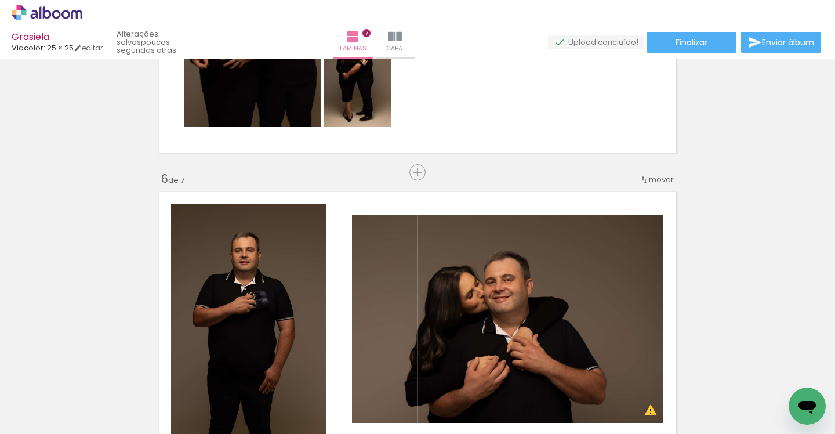
scroll to position [1379, 0]
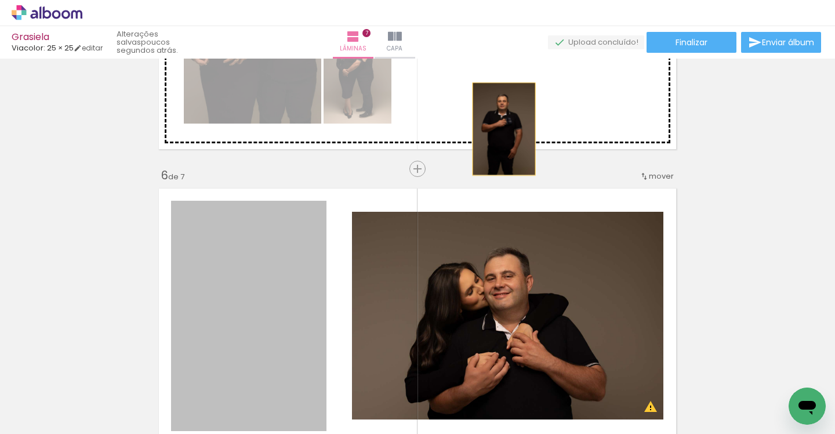
drag, startPoint x: 264, startPoint y: 283, endPoint x: 504, endPoint y: 128, distance: 285.1
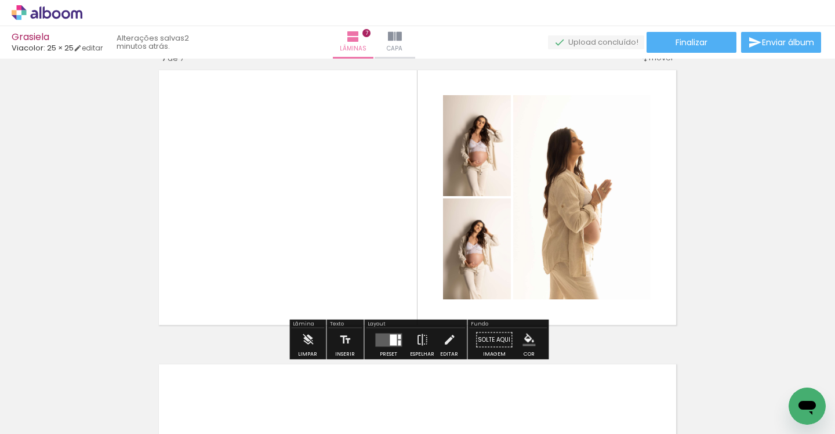
scroll to position [1790, 0]
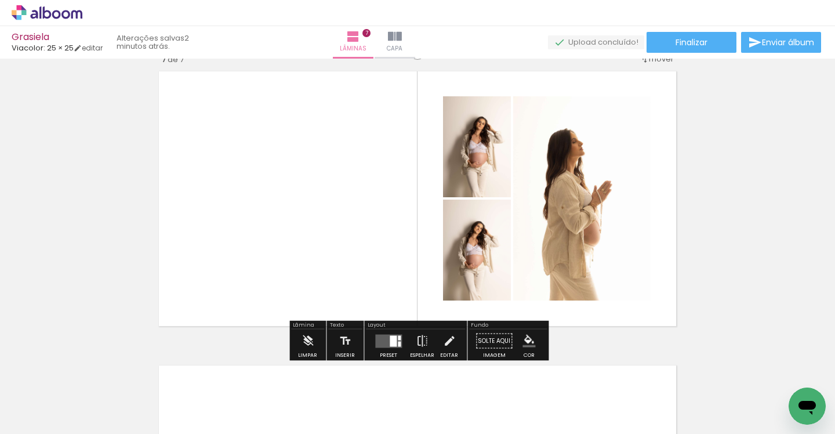
click at [344, 226] on quentale-layouter at bounding box center [418, 198] width 528 height 265
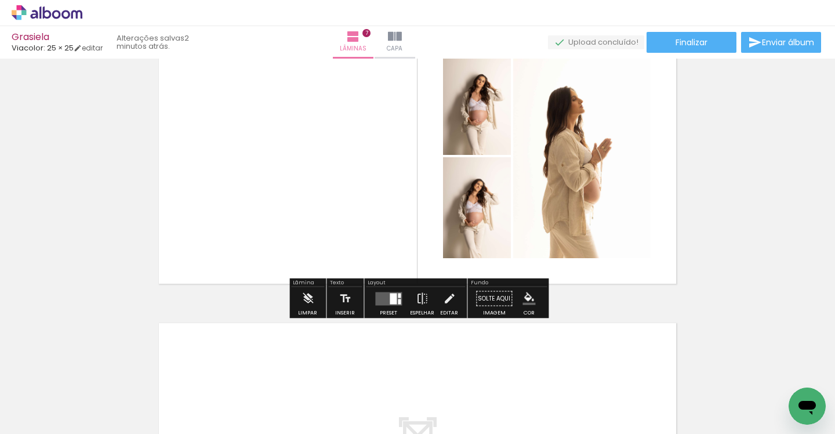
scroll to position [1834, 0]
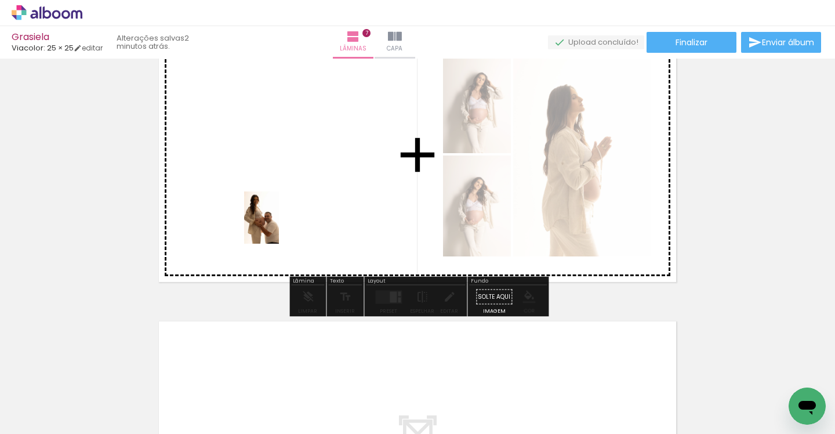
drag, startPoint x: 120, startPoint y: 399, endPoint x: 279, endPoint y: 226, distance: 235.1
click at [279, 226] on quentale-workspace at bounding box center [417, 217] width 835 height 434
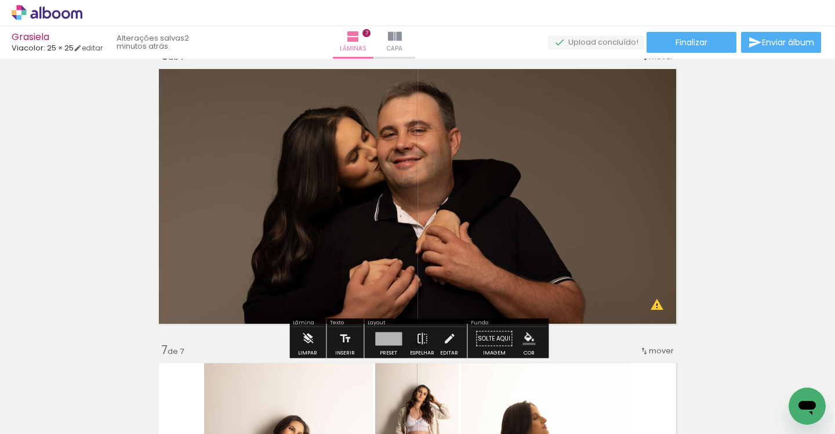
scroll to position [1500, 0]
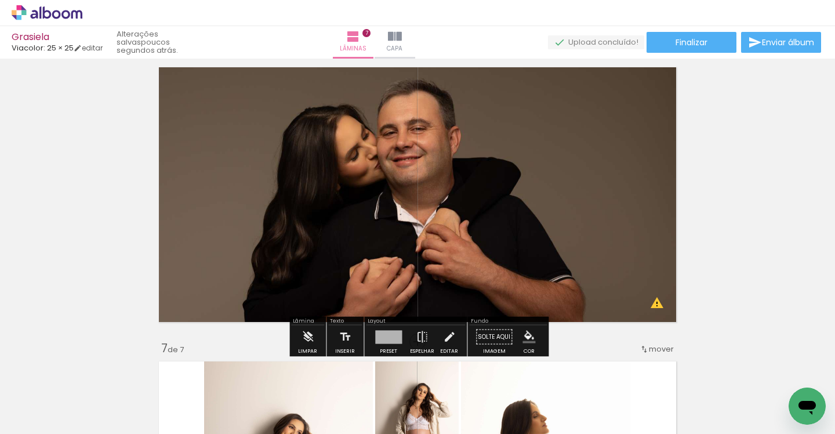
click at [447, 221] on quentale-layouter at bounding box center [418, 194] width 528 height 265
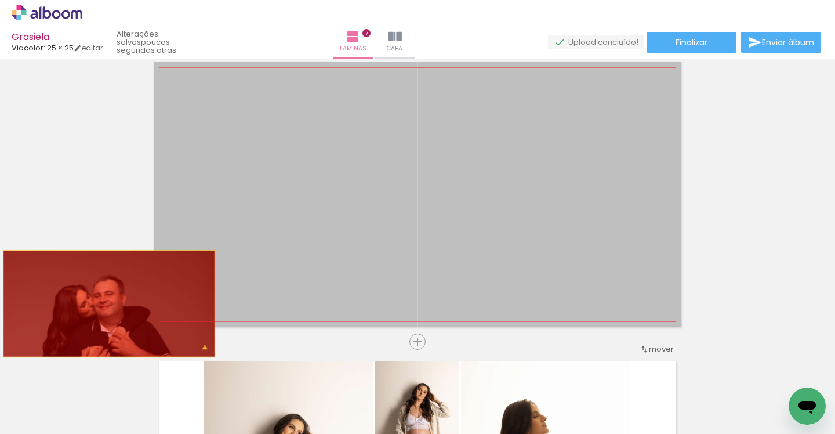
drag, startPoint x: 517, startPoint y: 203, endPoint x: 110, endPoint y: 303, distance: 419.1
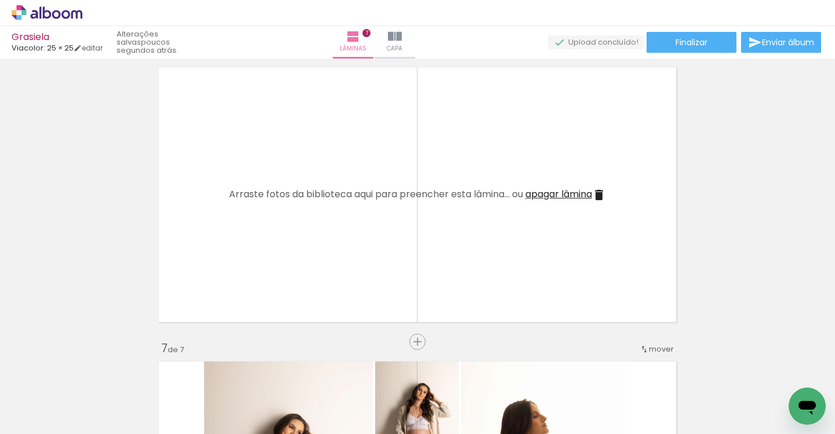
click at [572, 195] on span "apagar lâmina" at bounding box center [558, 193] width 67 height 13
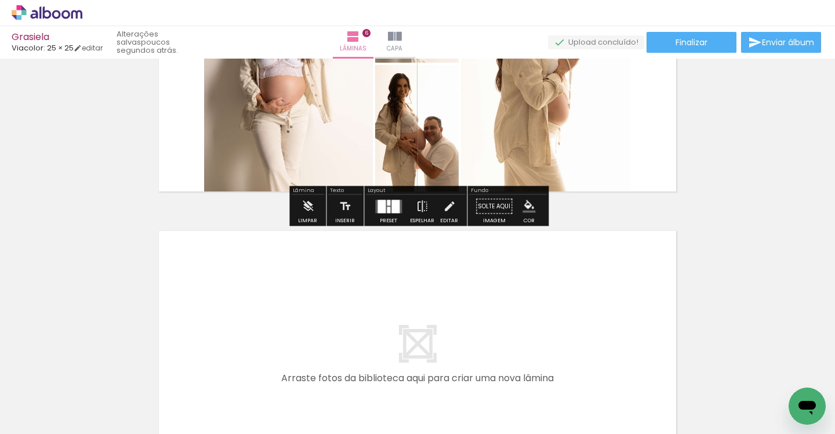
scroll to position [1800, 0]
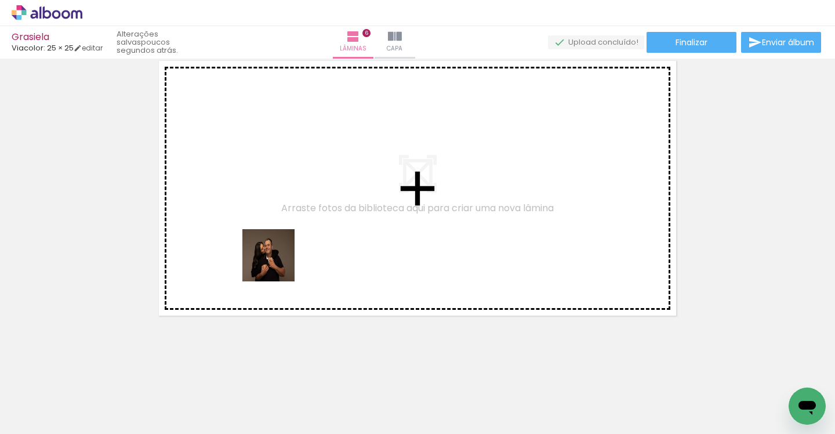
drag, startPoint x: 130, startPoint y: 388, endPoint x: 288, endPoint y: 254, distance: 206.9
click at [288, 254] on quentale-workspace at bounding box center [417, 217] width 835 height 434
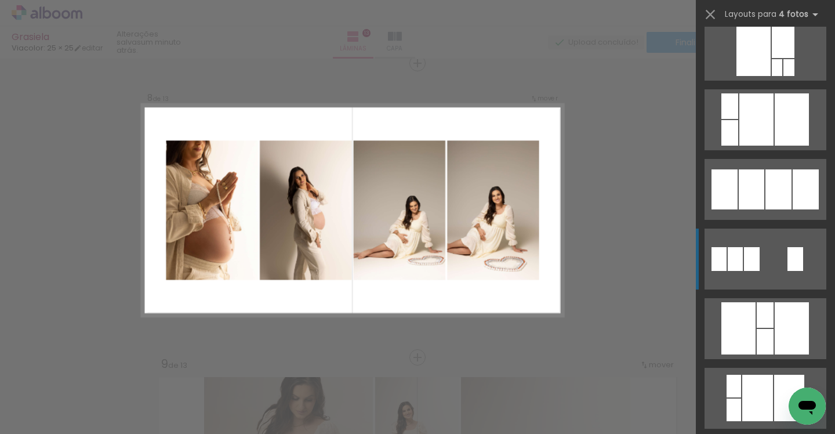
scroll to position [1622, 0]
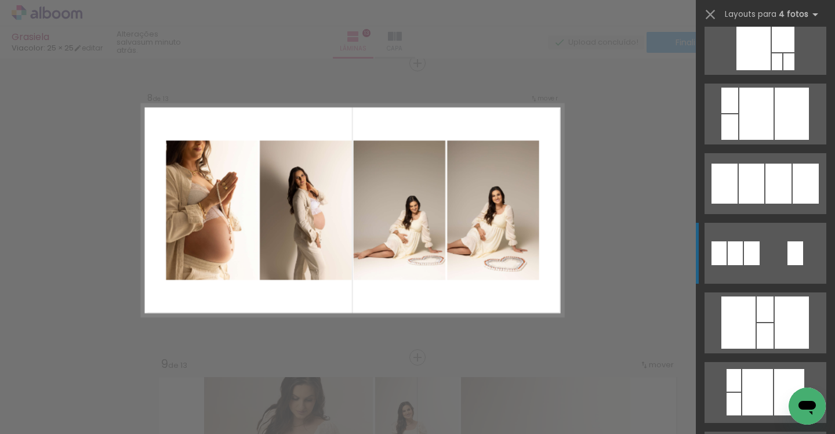
click at [774, 187] on div at bounding box center [778, 184] width 26 height 40
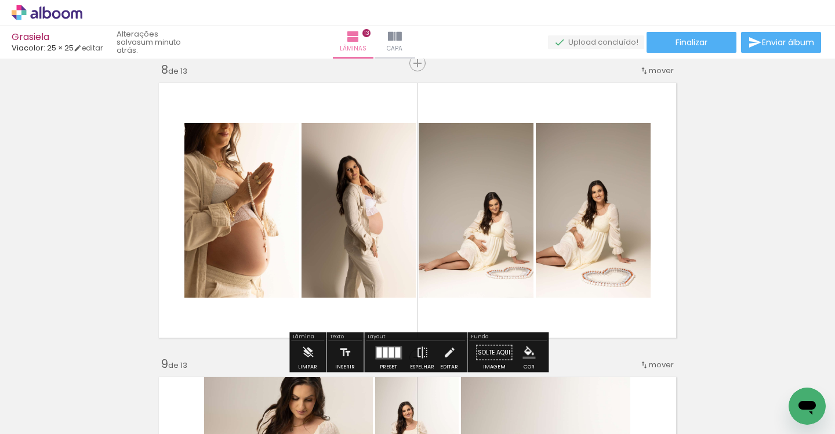
click at [248, 187] on quentale-photo at bounding box center [241, 210] width 115 height 175
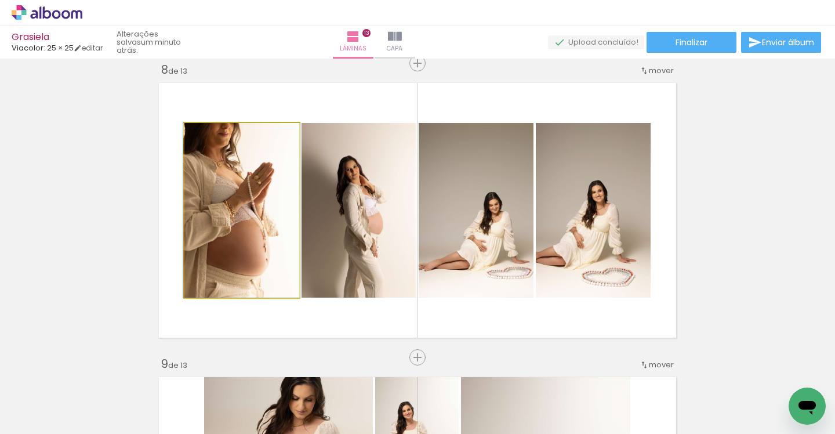
click at [248, 187] on quentale-photo at bounding box center [241, 210] width 115 height 175
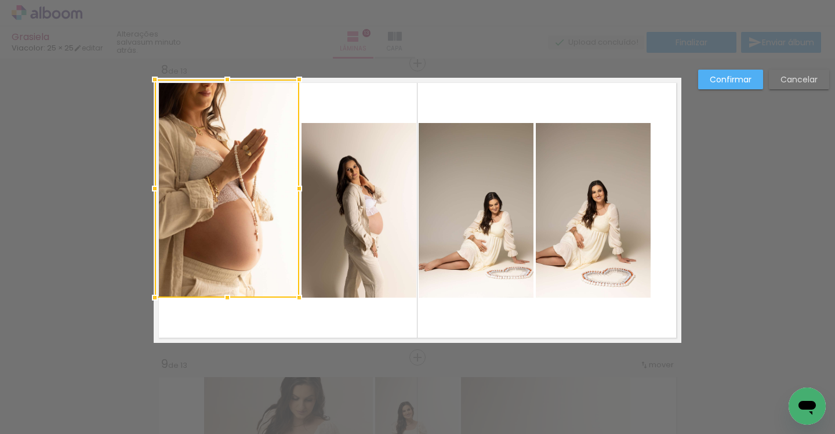
drag, startPoint x: 183, startPoint y: 121, endPoint x: 151, endPoint y: 71, distance: 59.0
click at [151, 71] on div at bounding box center [154, 79] width 23 height 23
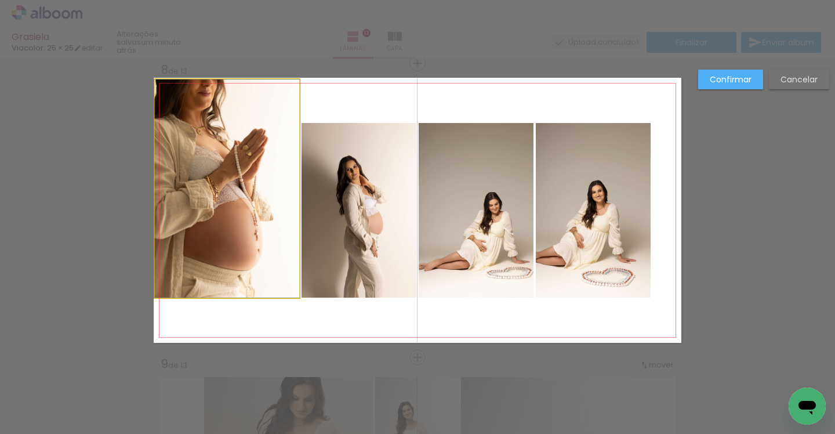
click at [173, 290] on quentale-photo at bounding box center [227, 188] width 144 height 218
click at [173, 290] on div at bounding box center [227, 188] width 144 height 218
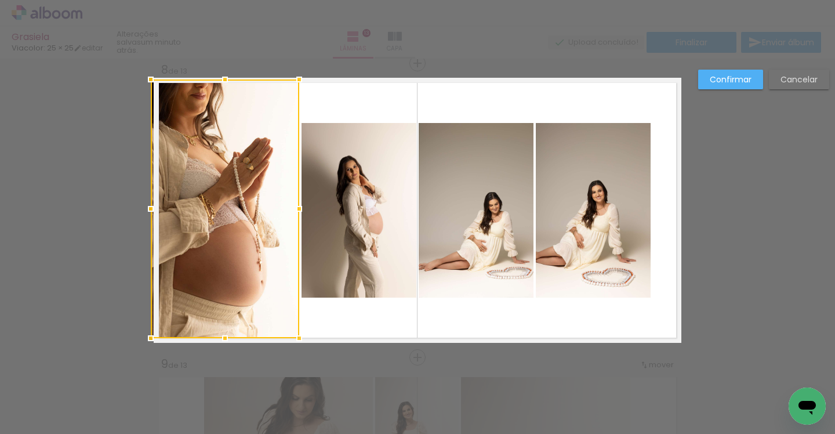
drag, startPoint x: 155, startPoint y: 296, endPoint x: 135, endPoint y: 350, distance: 57.4
click at [135, 350] on div "Inserir lâmina 1 de 13 Inserir lâmina 2 de 13 Inserir lâmina 3 de 13 Inserir lâ…" at bounding box center [417, 57] width 835 height 4143
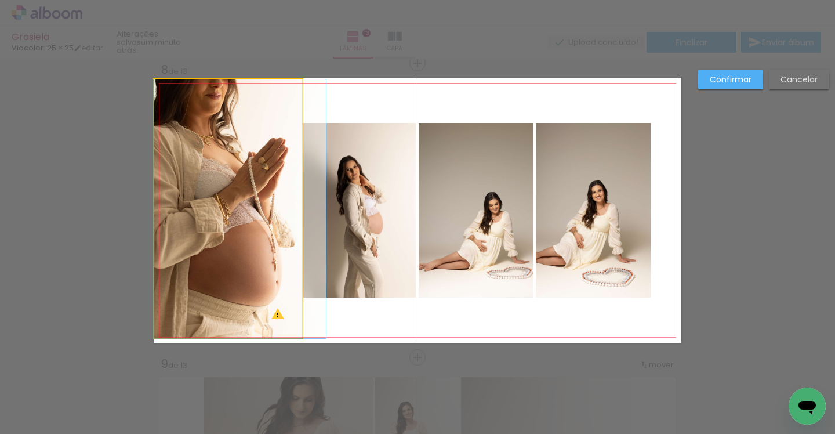
drag, startPoint x: 220, startPoint y: 250, endPoint x: 230, endPoint y: 253, distance: 10.3
click at [232, 255] on album-spread "8 de 13" at bounding box center [418, 210] width 528 height 265
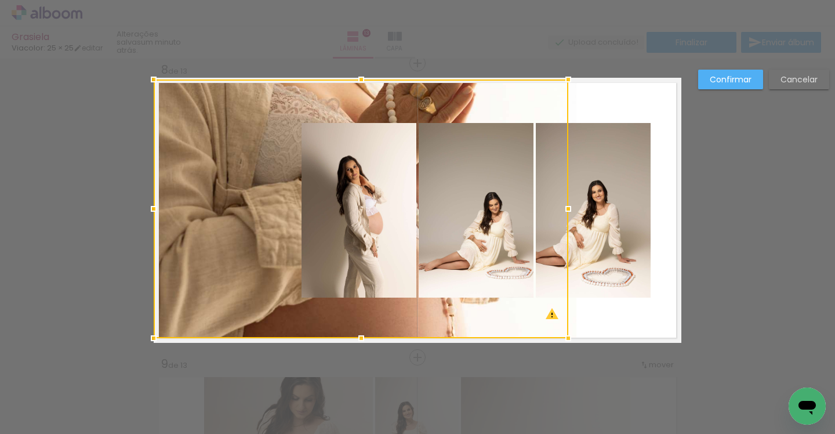
drag, startPoint x: 301, startPoint y: 207, endPoint x: 259, endPoint y: 207, distance: 42.3
click at [259, 207] on div at bounding box center [361, 208] width 415 height 259
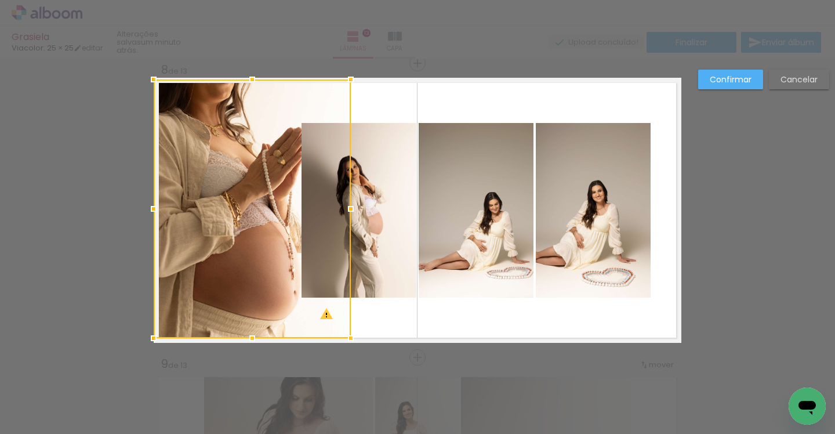
drag, startPoint x: 658, startPoint y: 210, endPoint x: 351, endPoint y: 183, distance: 308.5
click at [351, 183] on album-spread "8 de 13" at bounding box center [418, 210] width 528 height 265
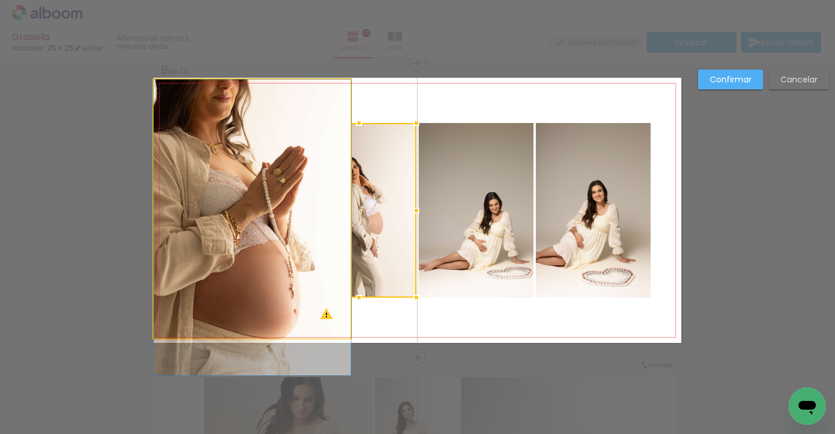
drag, startPoint x: 250, startPoint y: 191, endPoint x: 253, endPoint y: 215, distance: 23.9
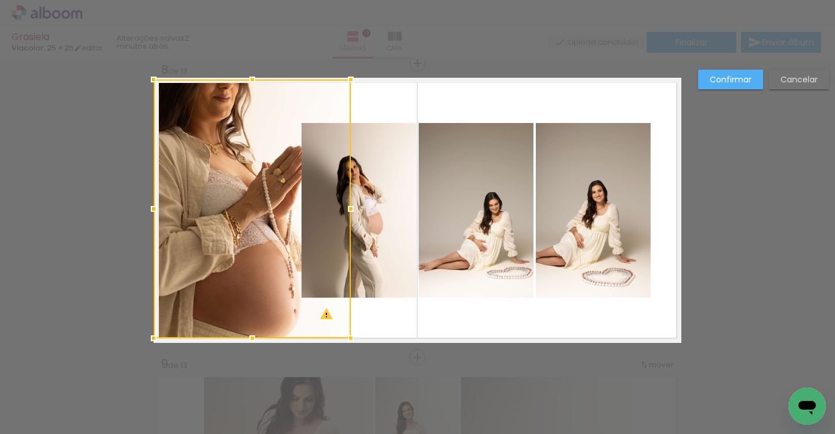
click at [253, 214] on div at bounding box center [252, 208] width 197 height 259
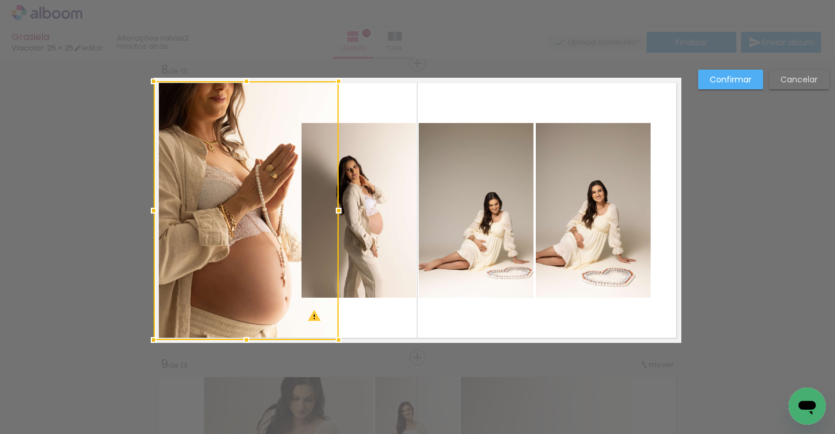
drag, startPoint x: 351, startPoint y: 212, endPoint x: 340, endPoint y: 212, distance: 11.0
click at [340, 212] on div at bounding box center [338, 210] width 23 height 23
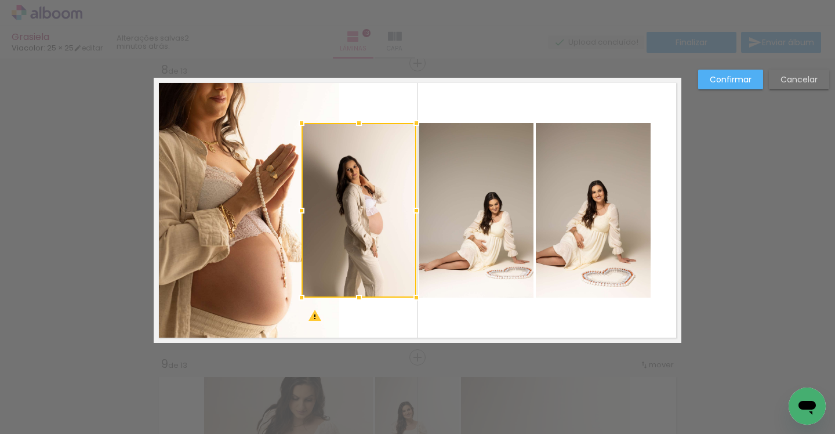
click at [444, 101] on quentale-layouter at bounding box center [418, 210] width 528 height 265
click at [378, 167] on quentale-photo at bounding box center [358, 210] width 115 height 175
click at [488, 101] on quentale-layouter at bounding box center [418, 210] width 528 height 265
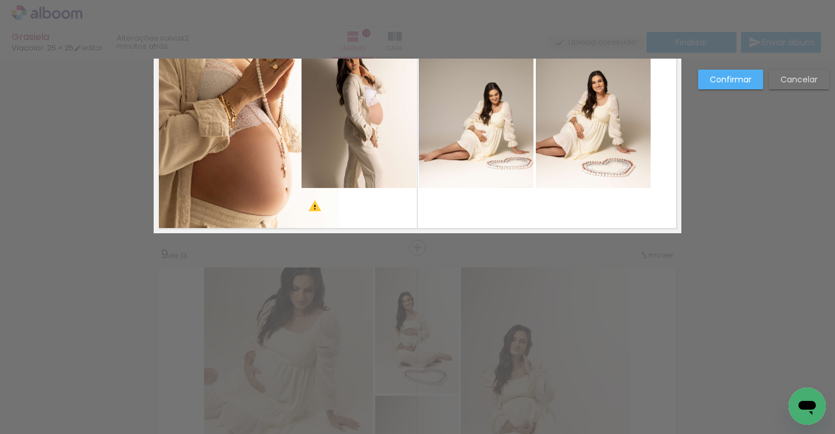
scroll to position [2201, 0]
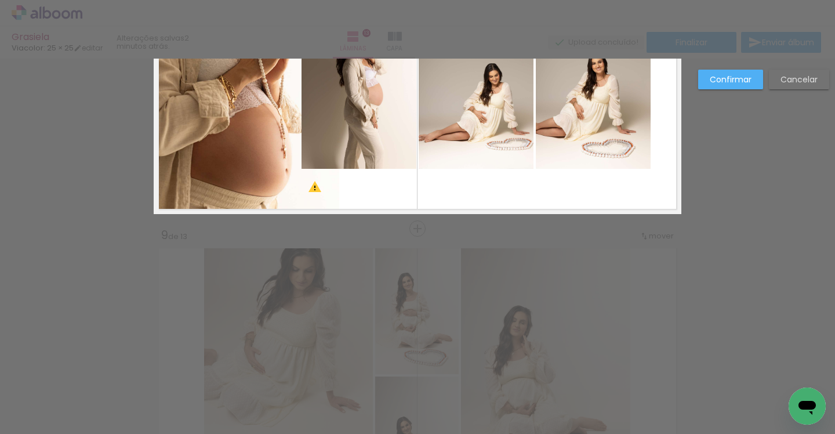
click at [0, 0] on slot "Confirmar" at bounding box center [0, 0] width 0 height 0
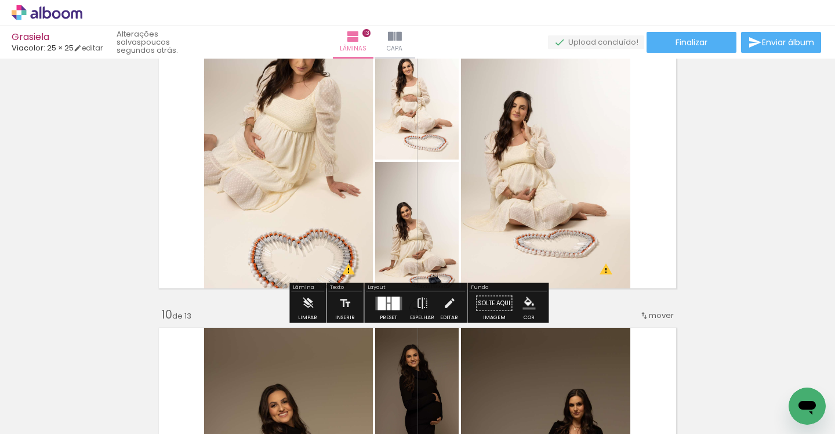
scroll to position [2416, 0]
click at [387, 303] on div at bounding box center [388, 306] width 3 height 6
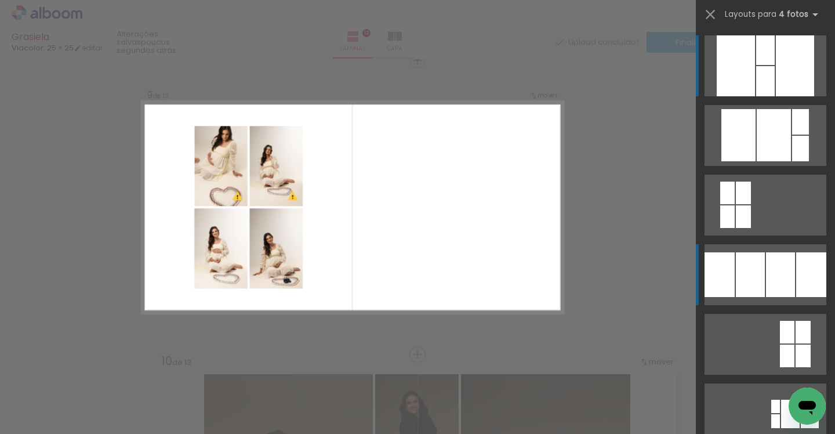
scroll to position [2366, 0]
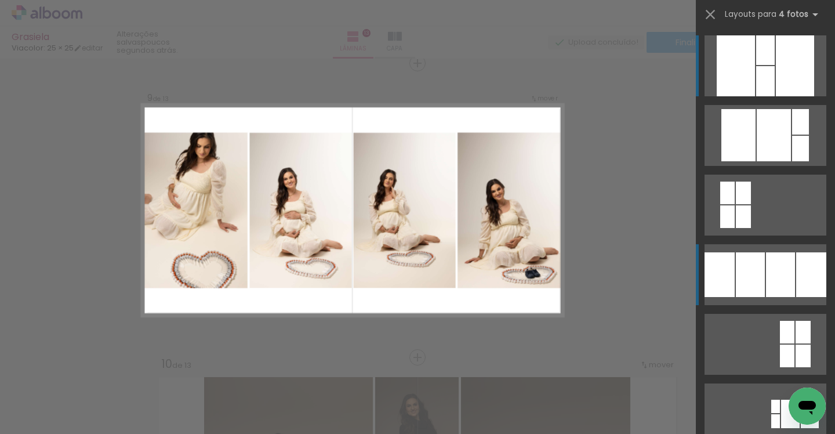
click at [762, 271] on div at bounding box center [750, 274] width 29 height 45
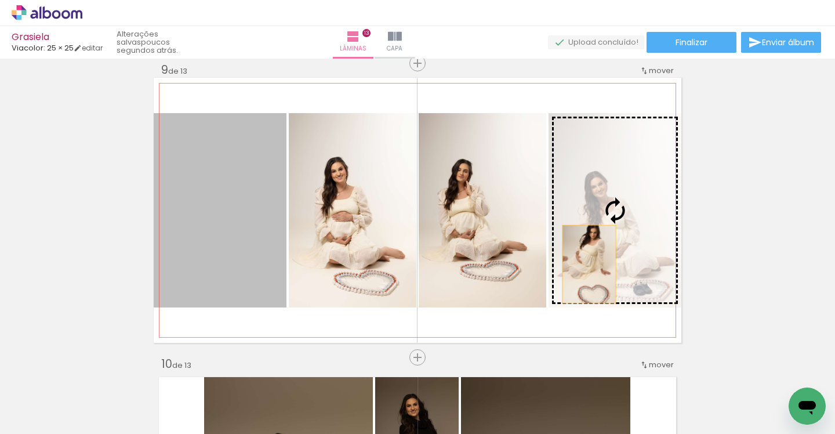
drag, startPoint x: 249, startPoint y: 212, endPoint x: 589, endPoint y: 262, distance: 344.1
click at [0, 0] on slot at bounding box center [0, 0] width 0 height 0
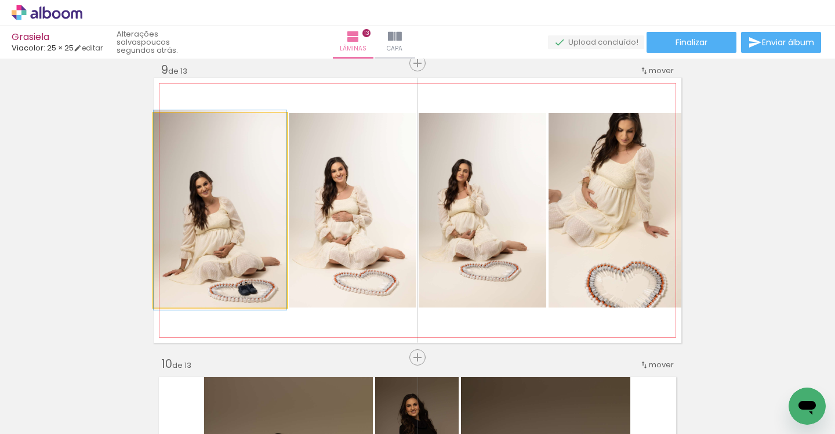
click at [248, 247] on quentale-photo at bounding box center [220, 210] width 133 height 194
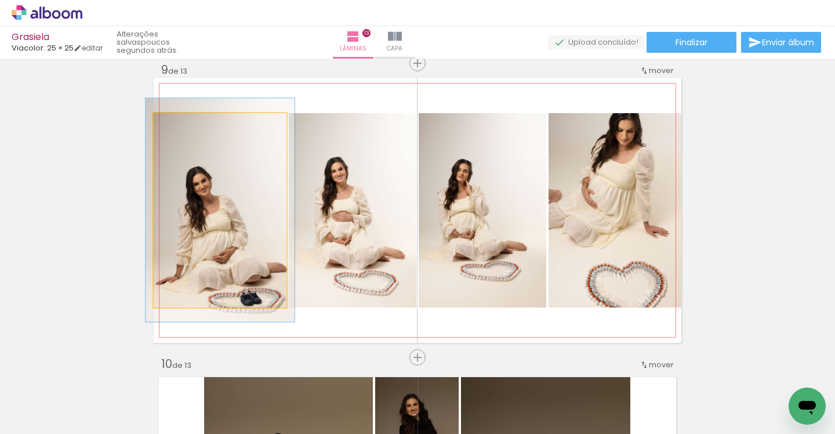
type paper-slider "112"
click at [187, 124] on div at bounding box center [185, 125] width 10 height 10
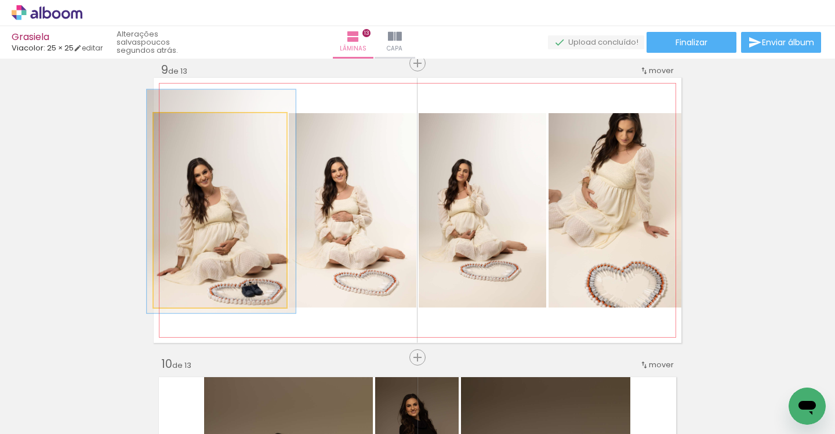
drag, startPoint x: 208, startPoint y: 191, endPoint x: 208, endPoint y: 183, distance: 8.7
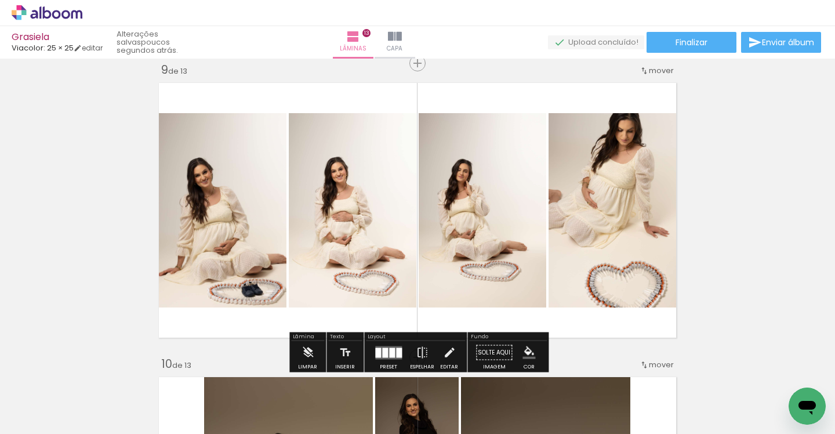
click at [502, 97] on quentale-layouter at bounding box center [418, 210] width 528 height 265
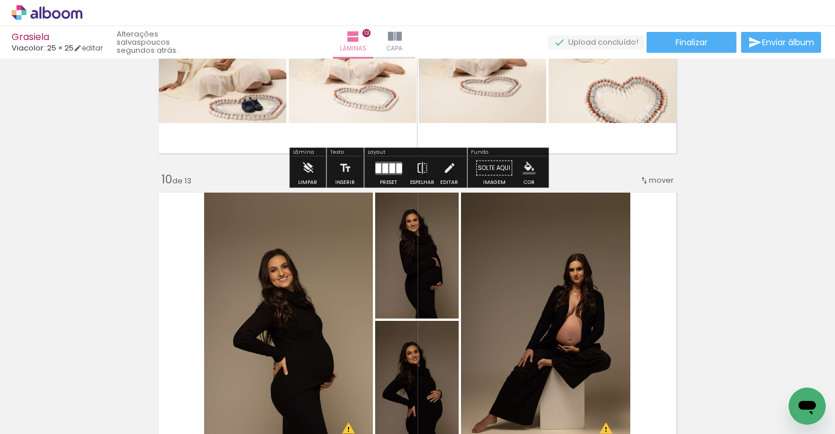
scroll to position [2675, 0]
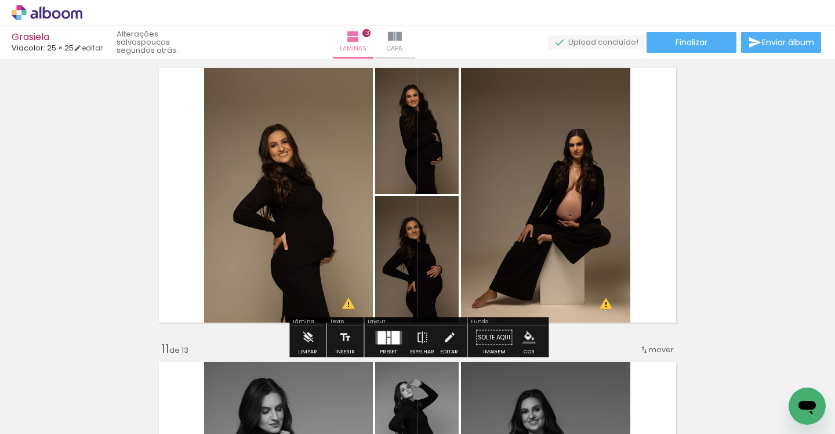
click at [391, 336] on div at bounding box center [395, 336] width 8 height 13
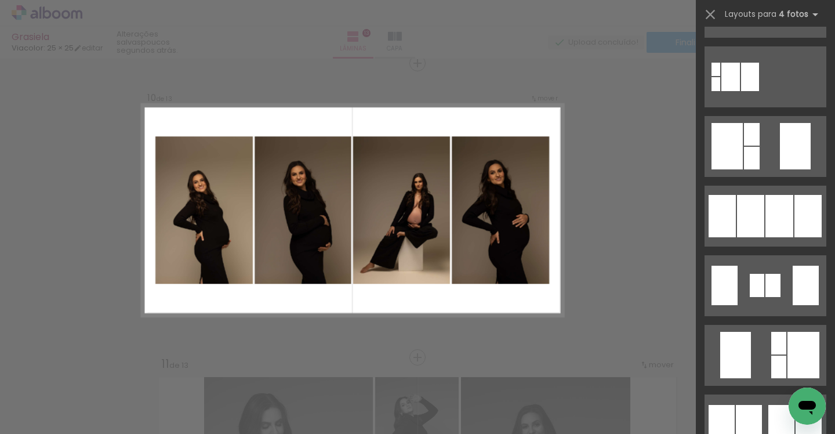
scroll to position [408, 0]
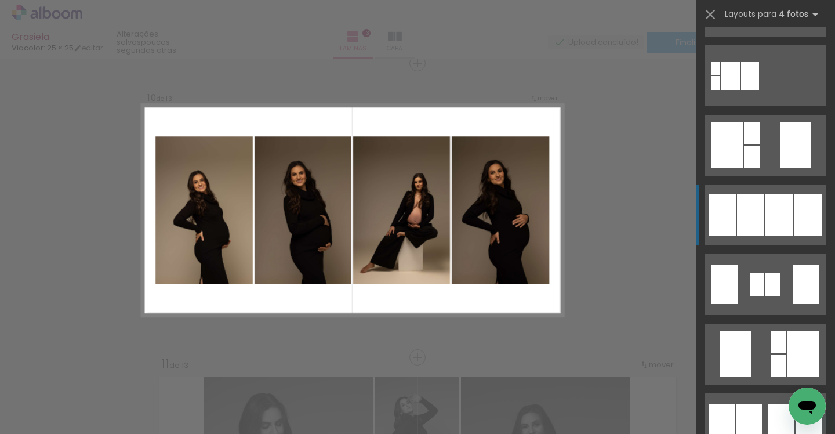
click at [765, 209] on div at bounding box center [779, 215] width 28 height 42
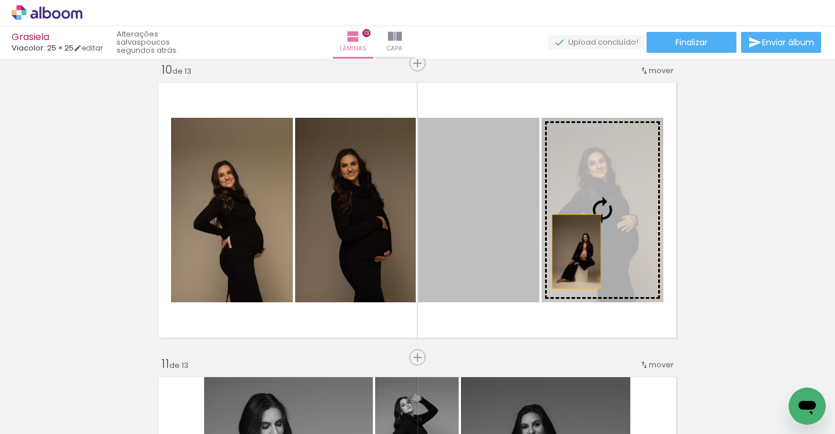
drag, startPoint x: 513, startPoint y: 251, endPoint x: 576, endPoint y: 250, distance: 63.8
click at [0, 0] on slot at bounding box center [0, 0] width 0 height 0
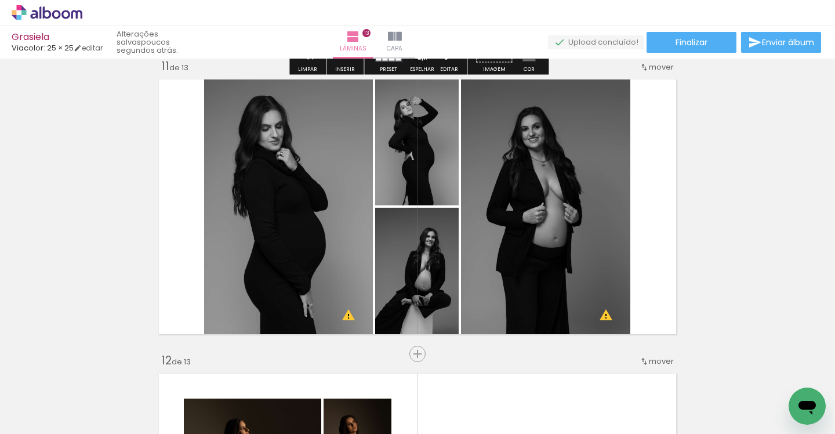
scroll to position [2987, 0]
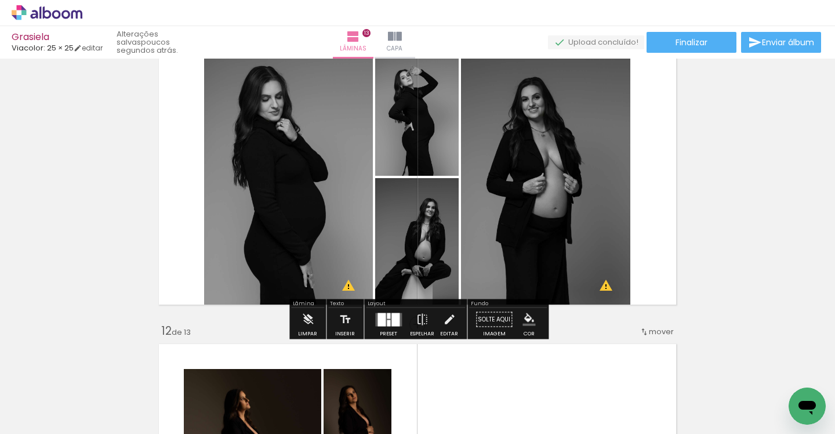
click at [395, 315] on div at bounding box center [395, 319] width 8 height 13
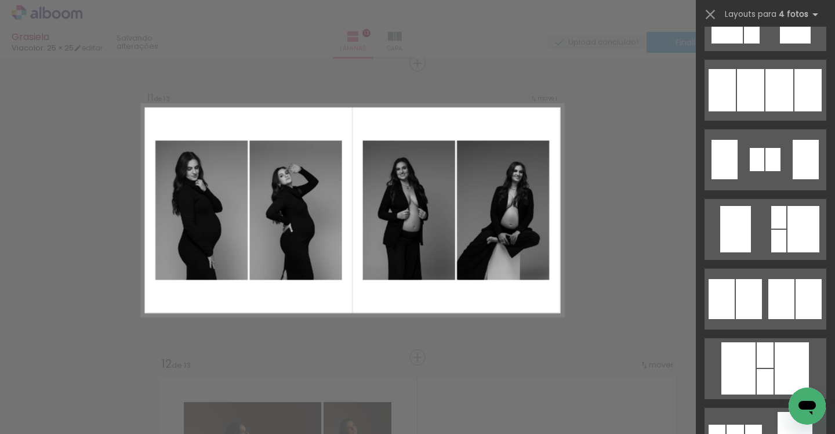
scroll to position [557, 0]
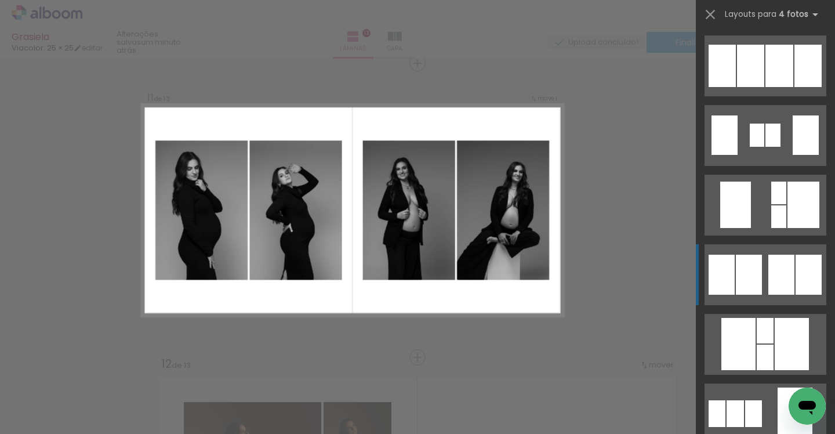
click at [762, 281] on quentale-layouter at bounding box center [765, 274] width 122 height 61
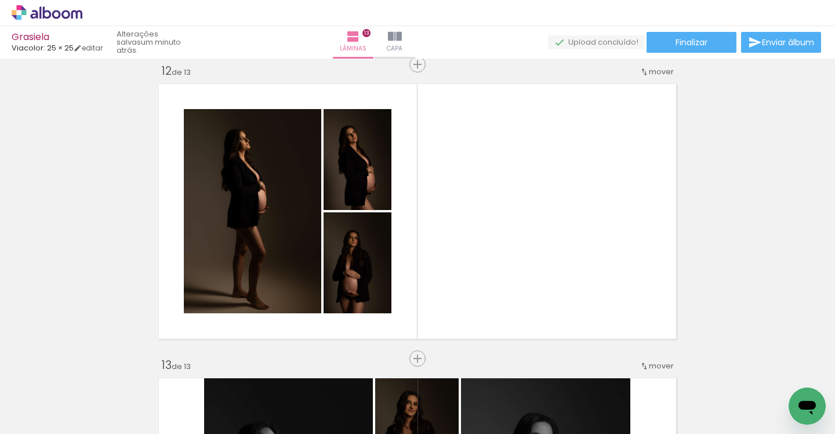
scroll to position [3247, 0]
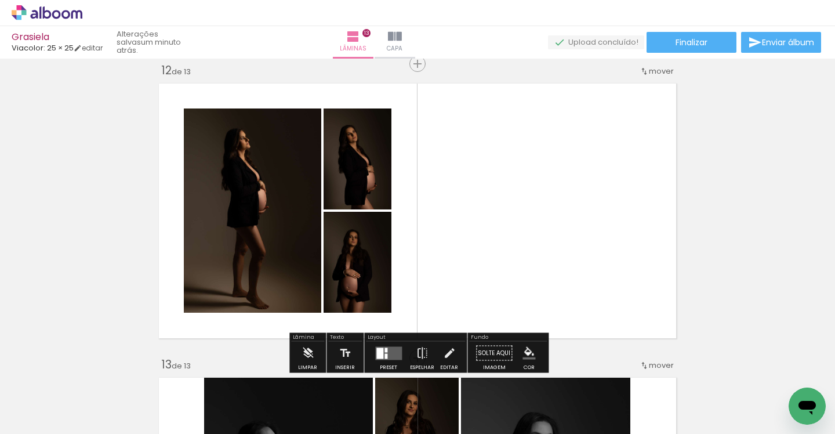
click at [383, 352] on quentale-layouter at bounding box center [388, 352] width 27 height 13
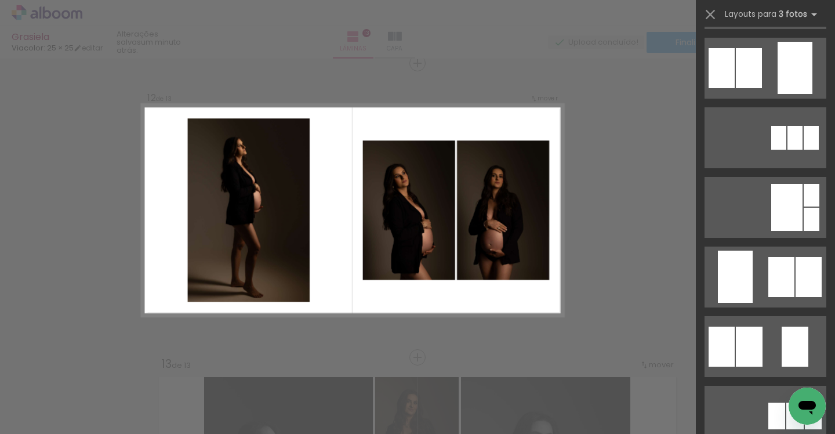
scroll to position [214, 0]
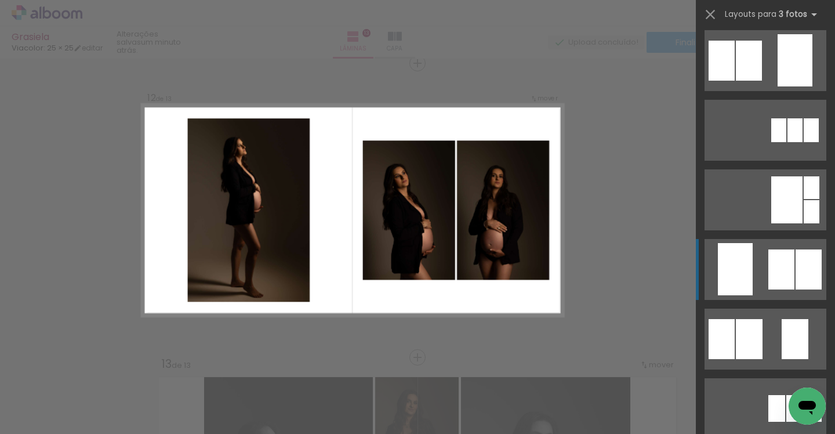
click at [765, 282] on quentale-layouter at bounding box center [765, 269] width 122 height 61
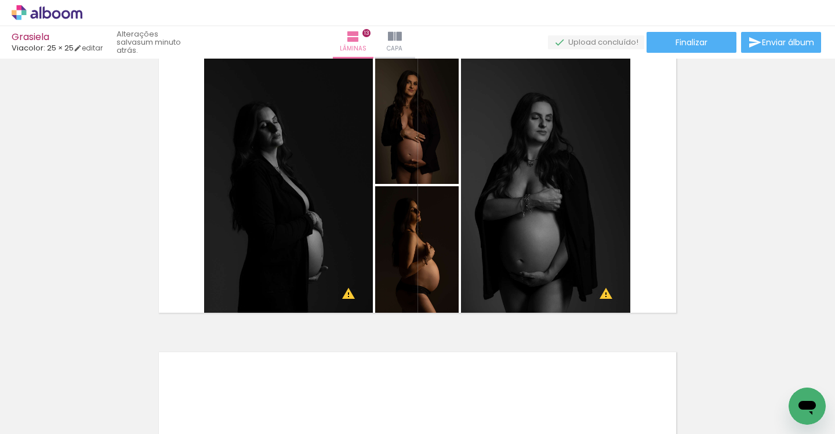
scroll to position [3570, 0]
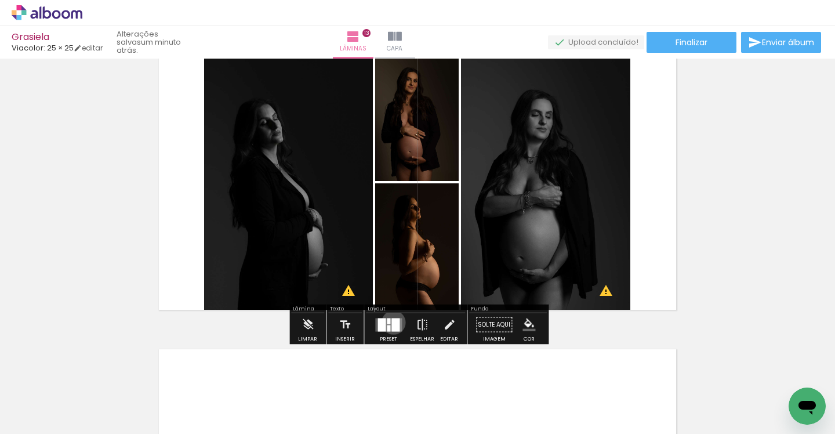
click at [391, 322] on div at bounding box center [395, 324] width 8 height 13
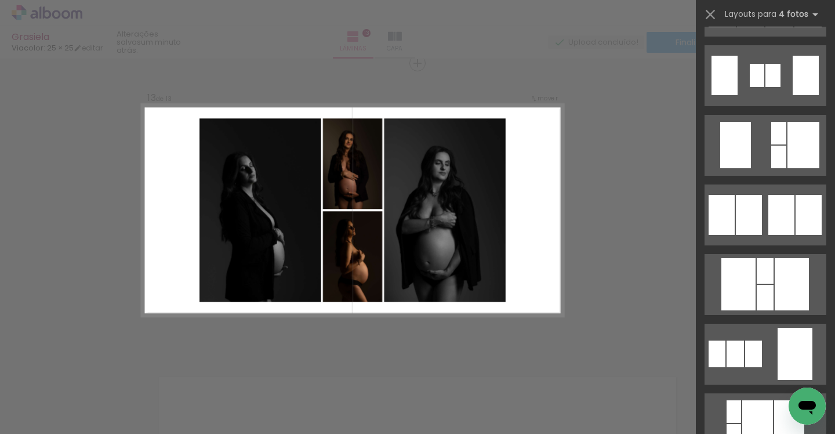
scroll to position [624, 0]
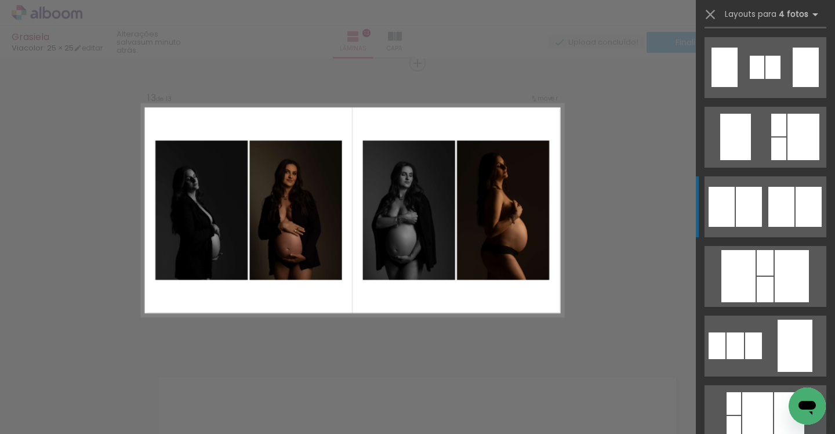
click at [786, 207] on div at bounding box center [781, 207] width 26 height 40
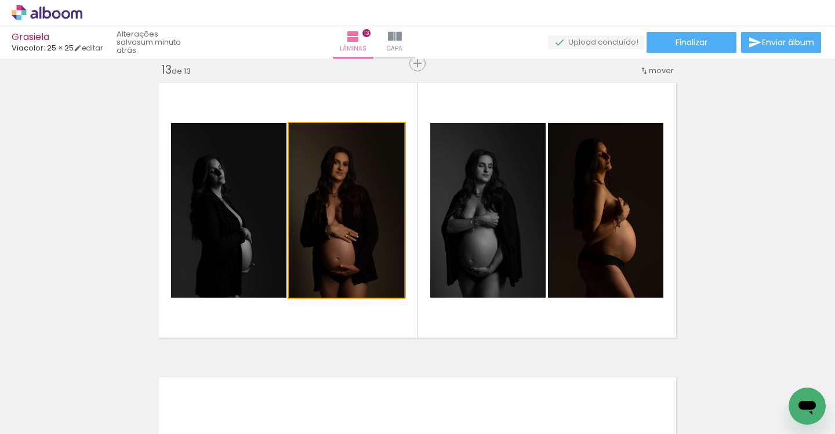
drag, startPoint x: 357, startPoint y: 198, endPoint x: 368, endPoint y: 201, distance: 12.0
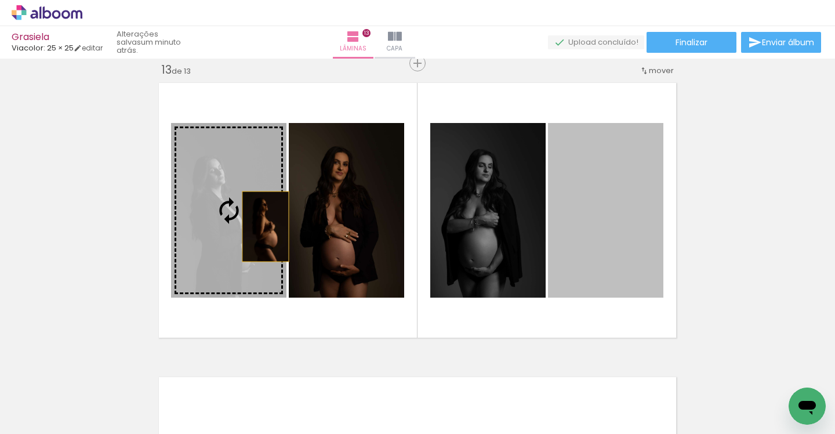
drag, startPoint x: 593, startPoint y: 230, endPoint x: 239, endPoint y: 230, distance: 354.3
click at [0, 0] on slot at bounding box center [0, 0] width 0 height 0
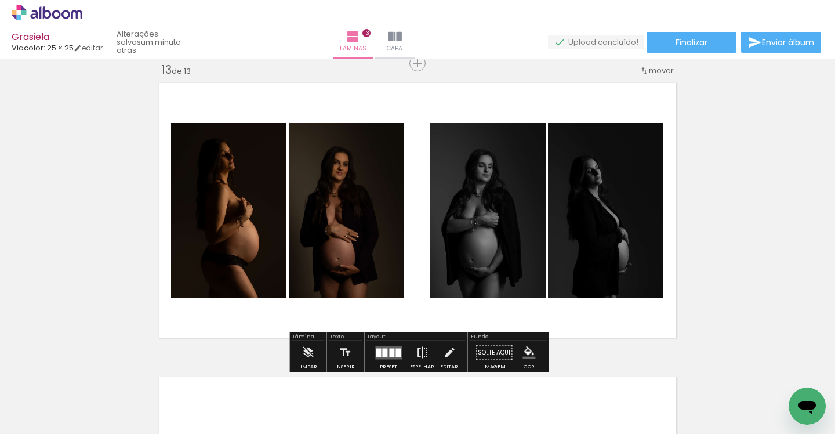
click at [626, 217] on quentale-photo at bounding box center [605, 210] width 115 height 175
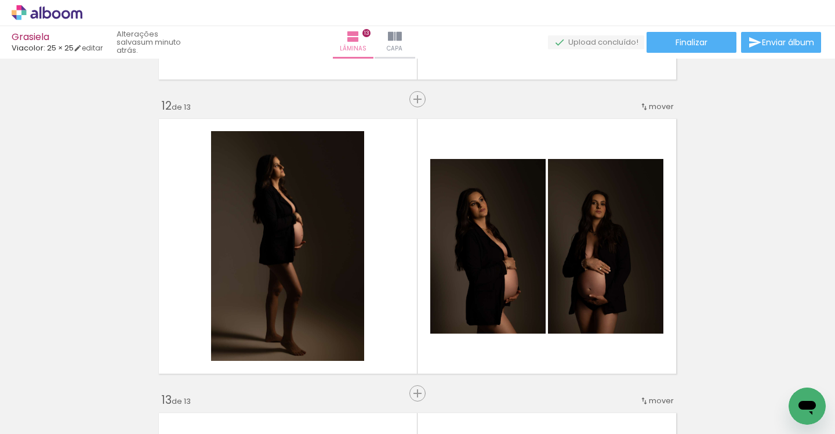
scroll to position [3207, 0]
